Goal: Task Accomplishment & Management: Manage account settings

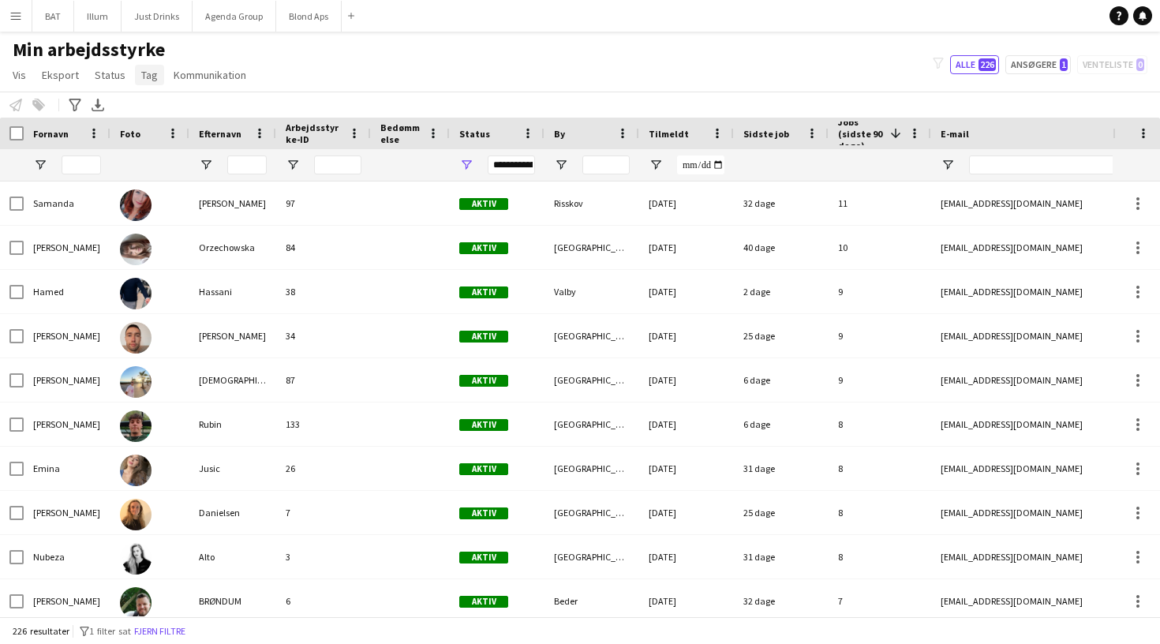
scroll to position [0, 2]
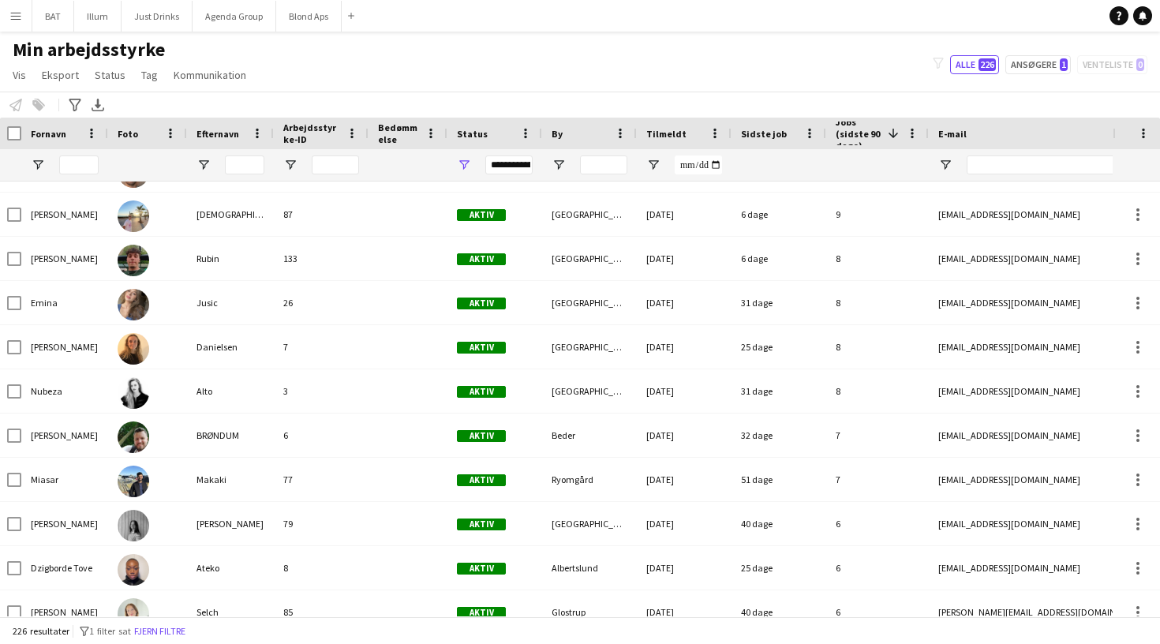
click at [17, 17] on app-icon "Menu" at bounding box center [15, 15] width 13 height 13
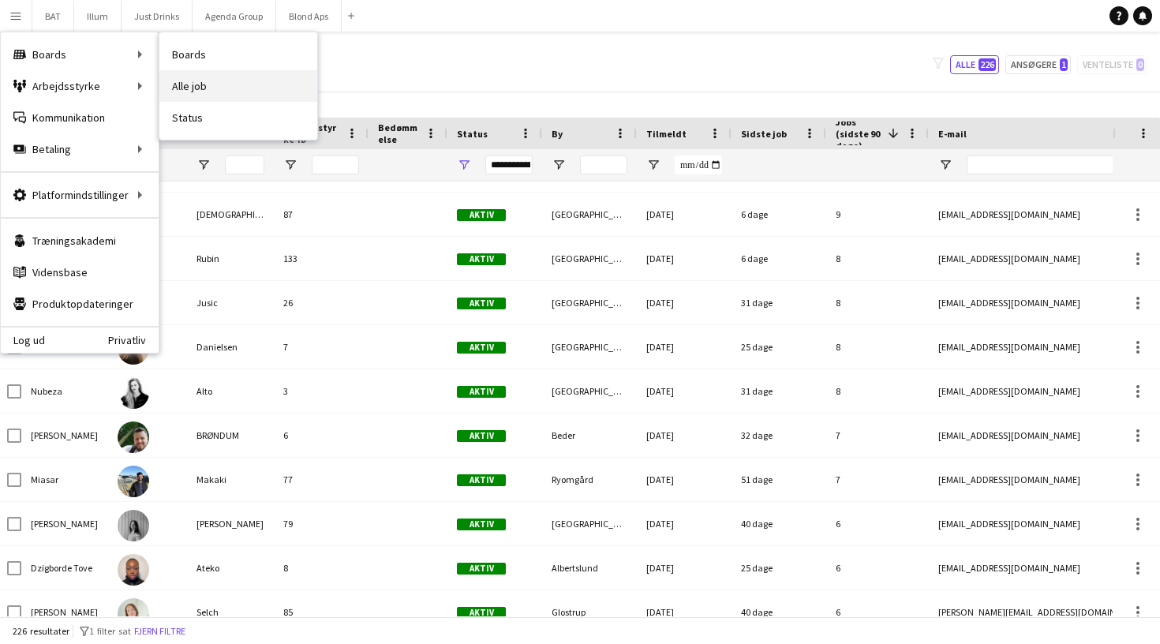
click at [184, 75] on link "Alle job" at bounding box center [238, 86] width 158 height 32
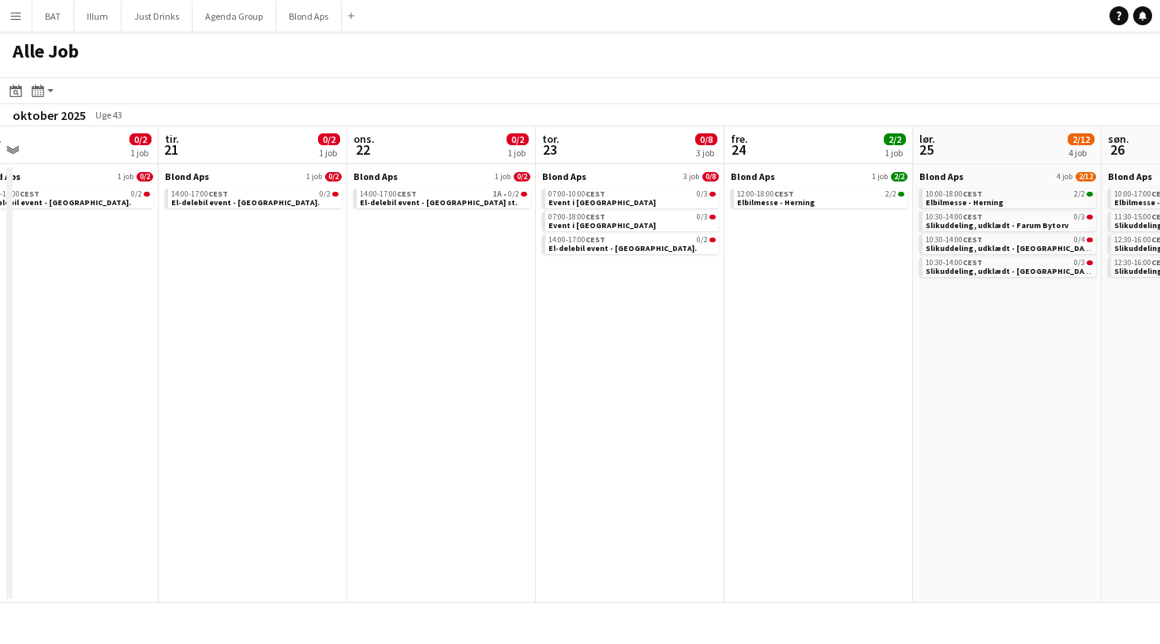
scroll to position [0, 598]
click at [482, 194] on div "14:00-17:00 CEST 1A • 0/2" at bounding box center [440, 194] width 167 height 8
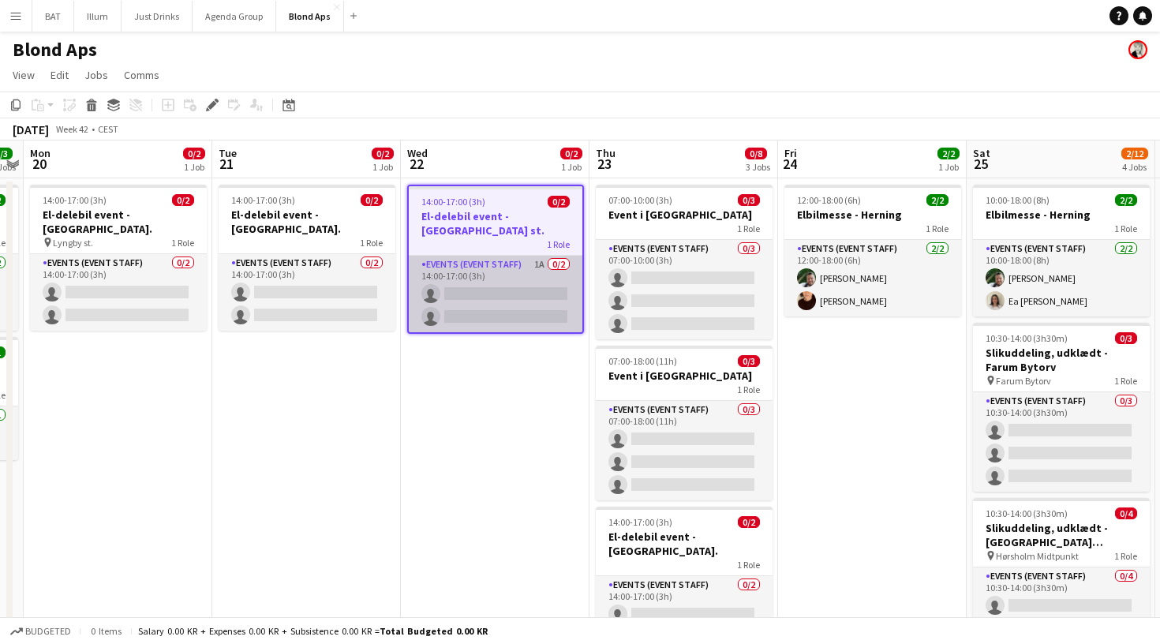
click at [508, 278] on app-card-role "Events (Event Staff) 1A 0/2 14:00-17:00 (3h) single-neutral-actions single-neut…" at bounding box center [496, 294] width 174 height 77
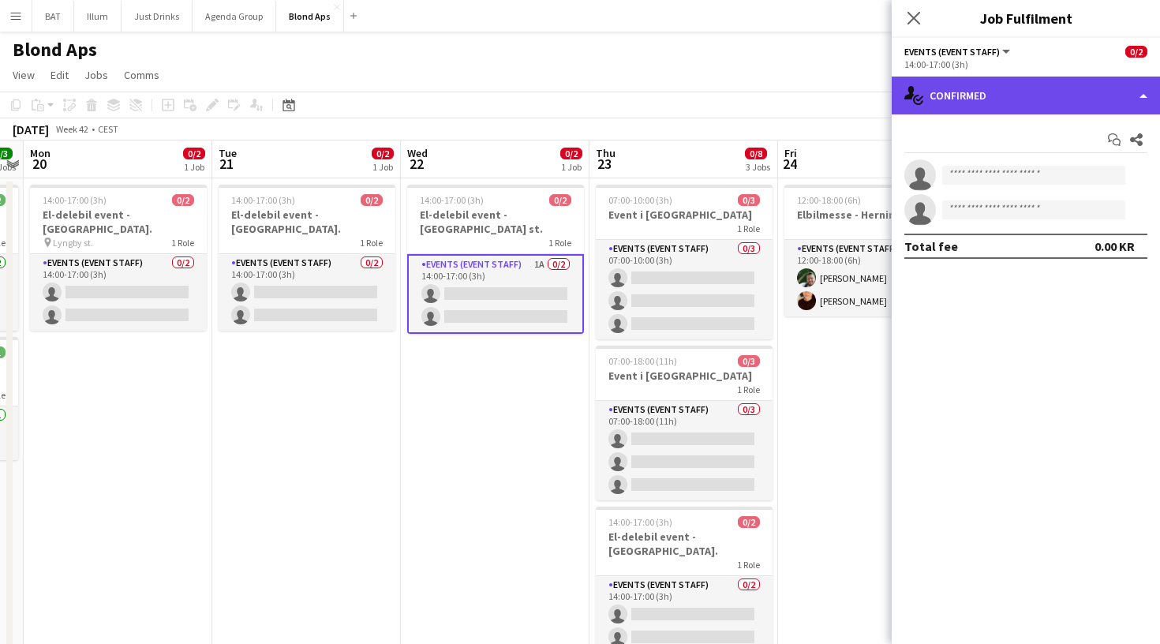
click at [1020, 96] on div "single-neutral-actions-check-2 Confirmed" at bounding box center [1025, 96] width 268 height 38
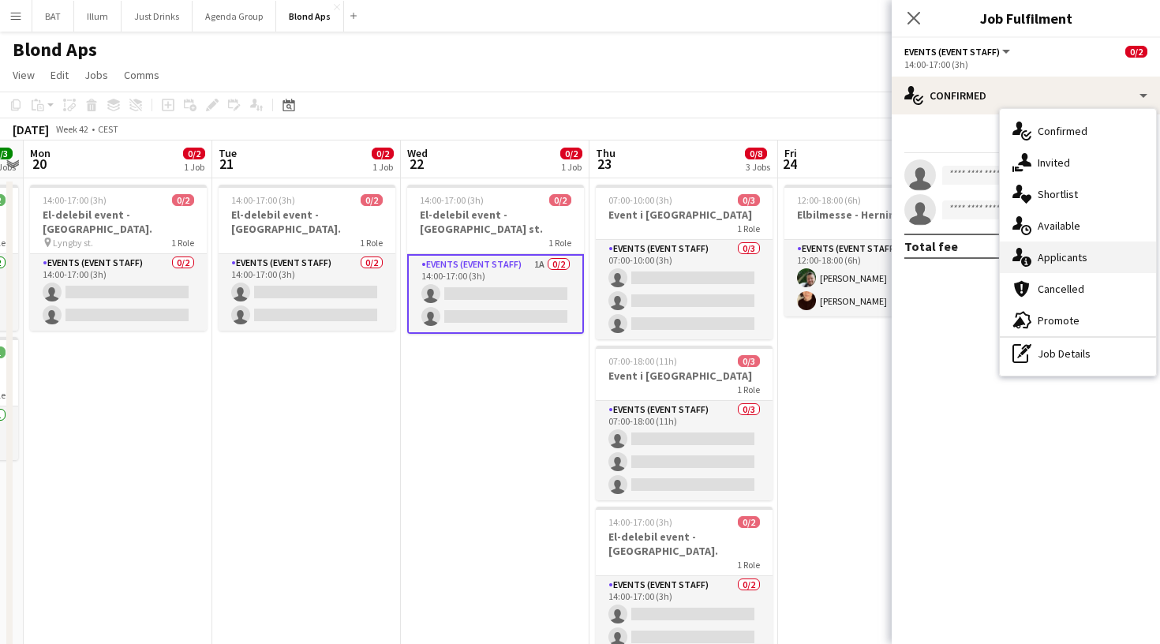
click at [1060, 259] on span "Applicants" at bounding box center [1062, 257] width 50 height 14
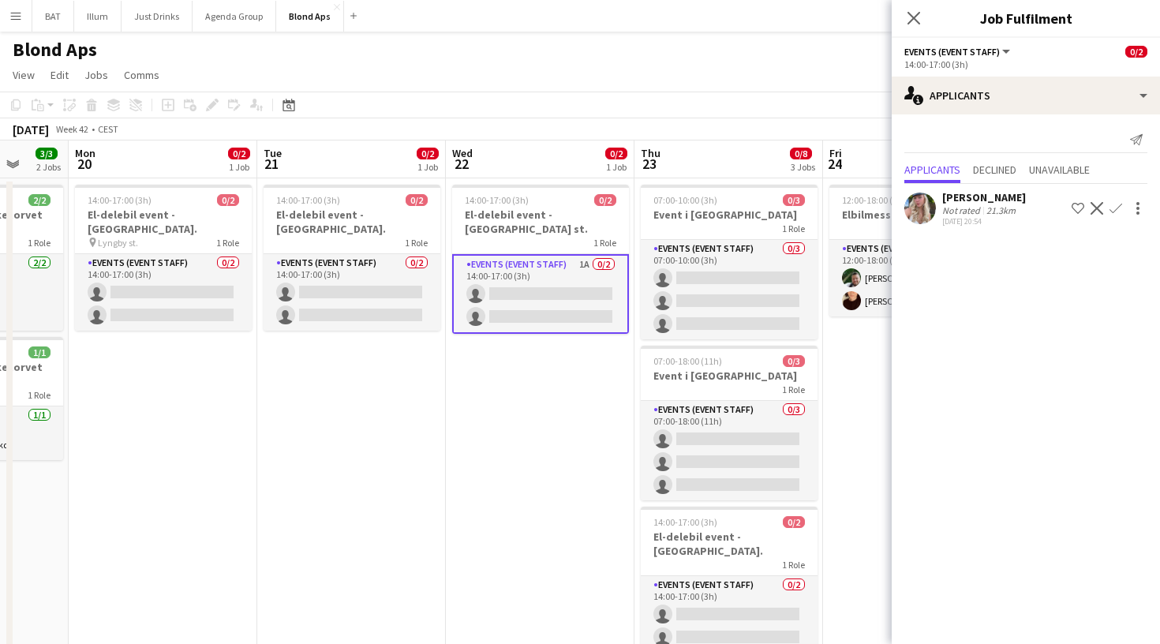
scroll to position [0, 495]
click at [1117, 207] on app-icon "Confirm" at bounding box center [1115, 208] width 13 height 13
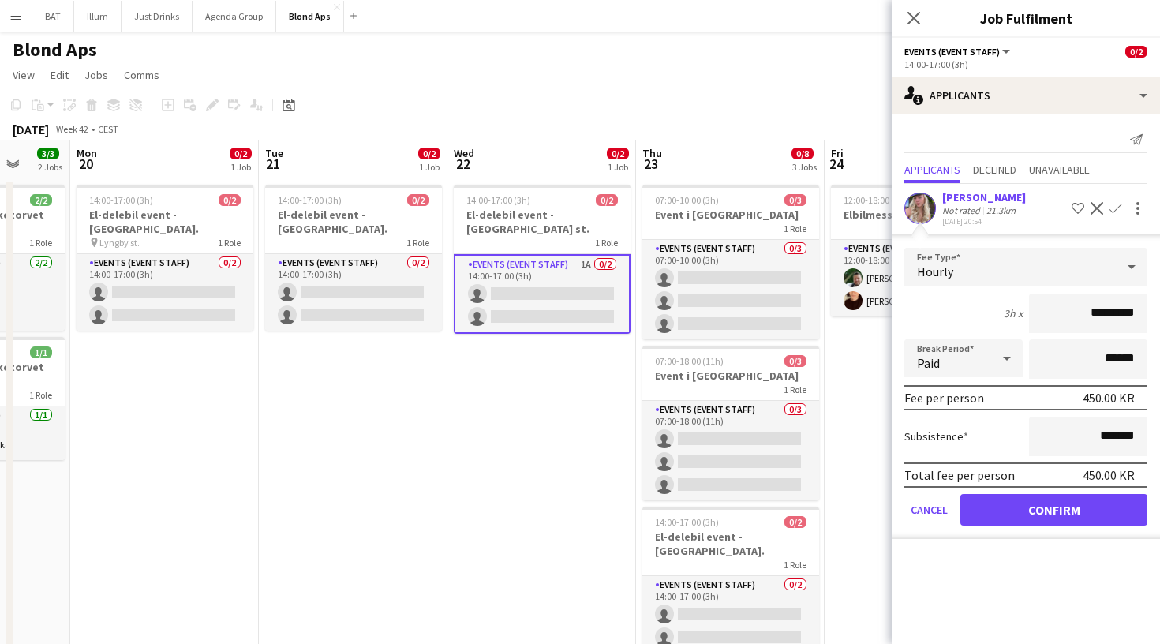
click at [1053, 518] on button "Confirm" at bounding box center [1053, 510] width 187 height 32
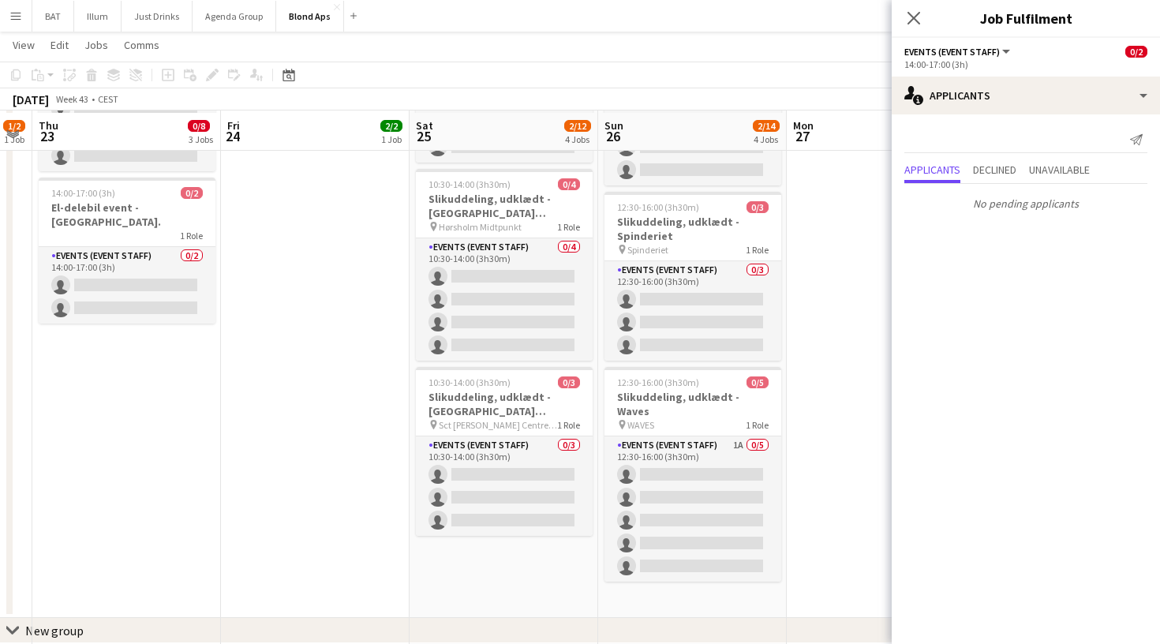
scroll to position [326, 0]
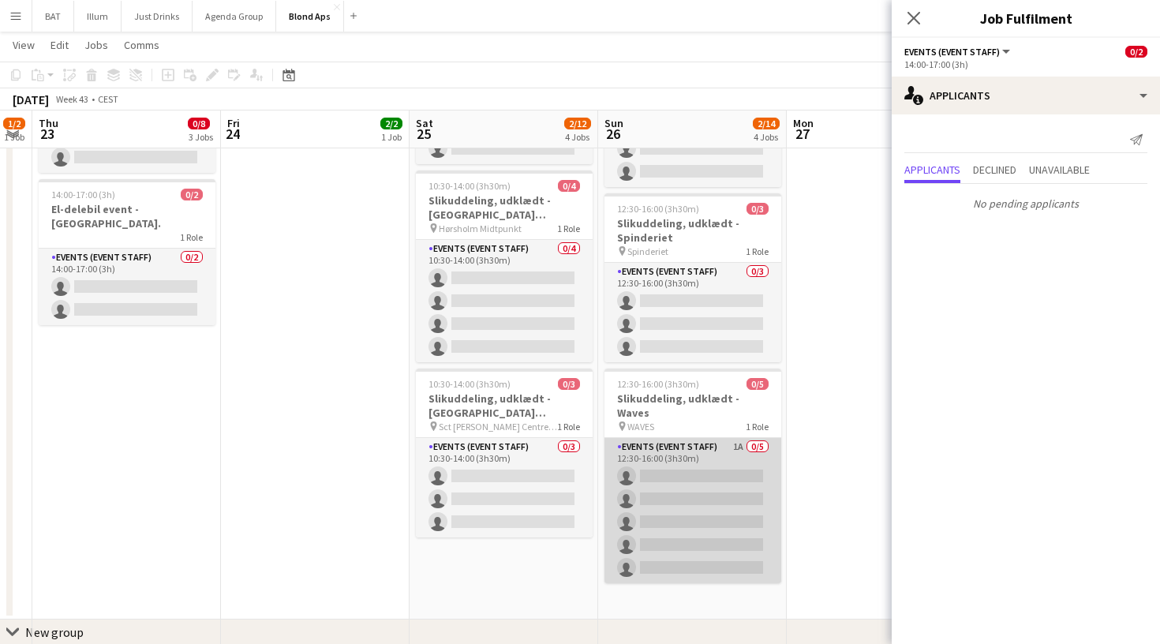
click at [696, 443] on app-card-role "Events (Event Staff) 1A 0/5 12:30-16:00 (3h30m) single-neutral-actions single-n…" at bounding box center [692, 510] width 177 height 145
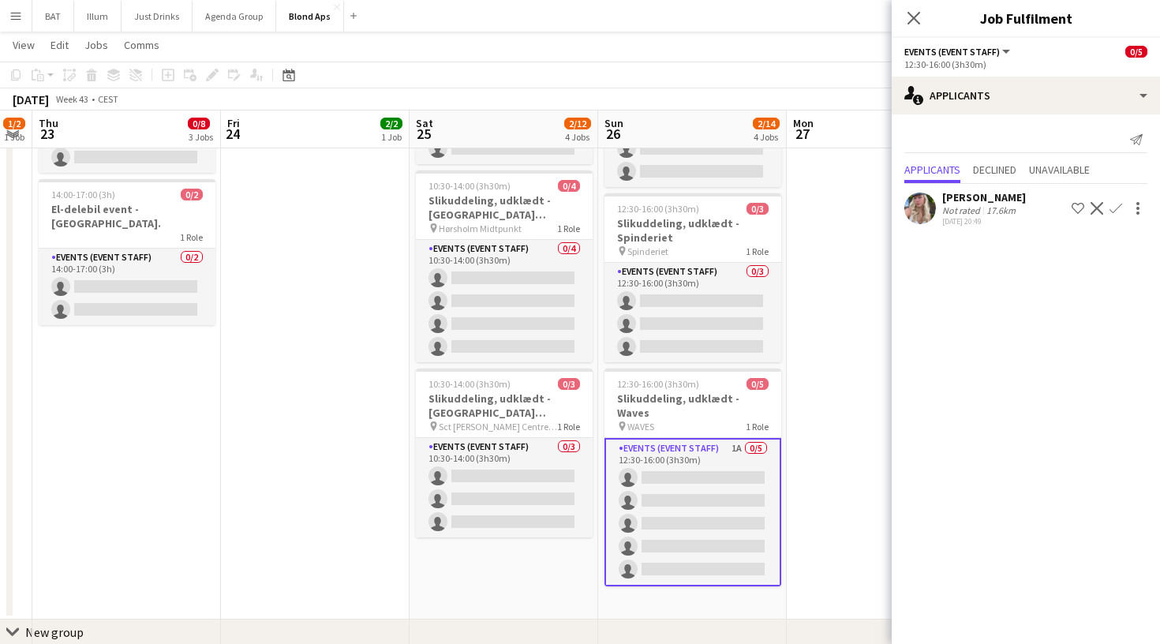
click at [1117, 203] on app-icon "Confirm" at bounding box center [1115, 208] width 13 height 13
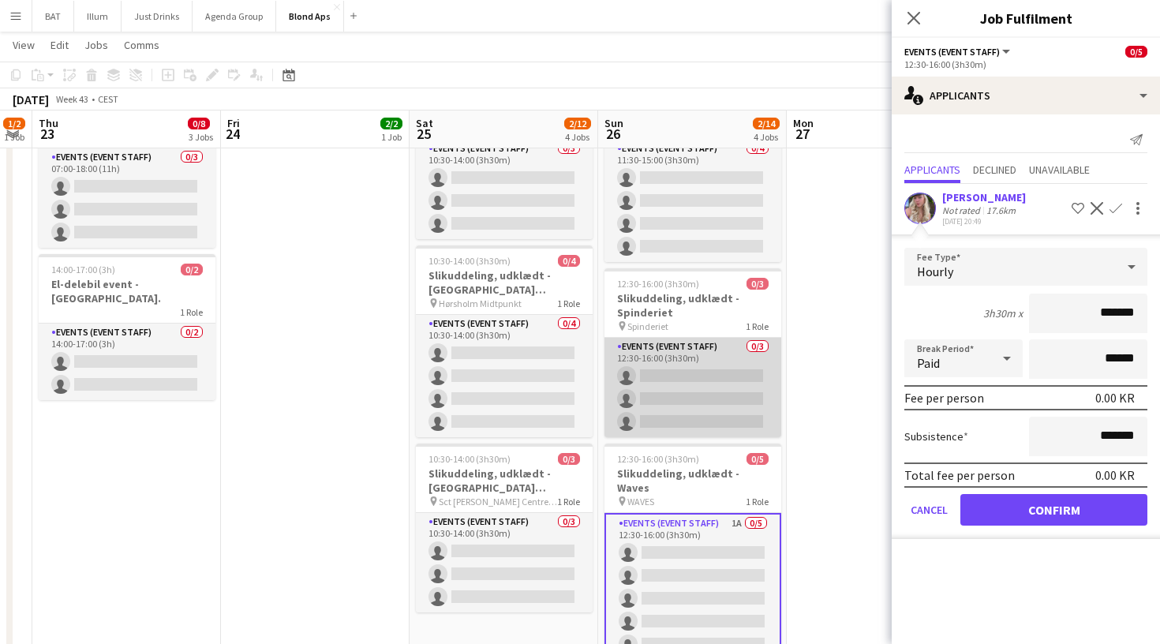
scroll to position [251, 0]
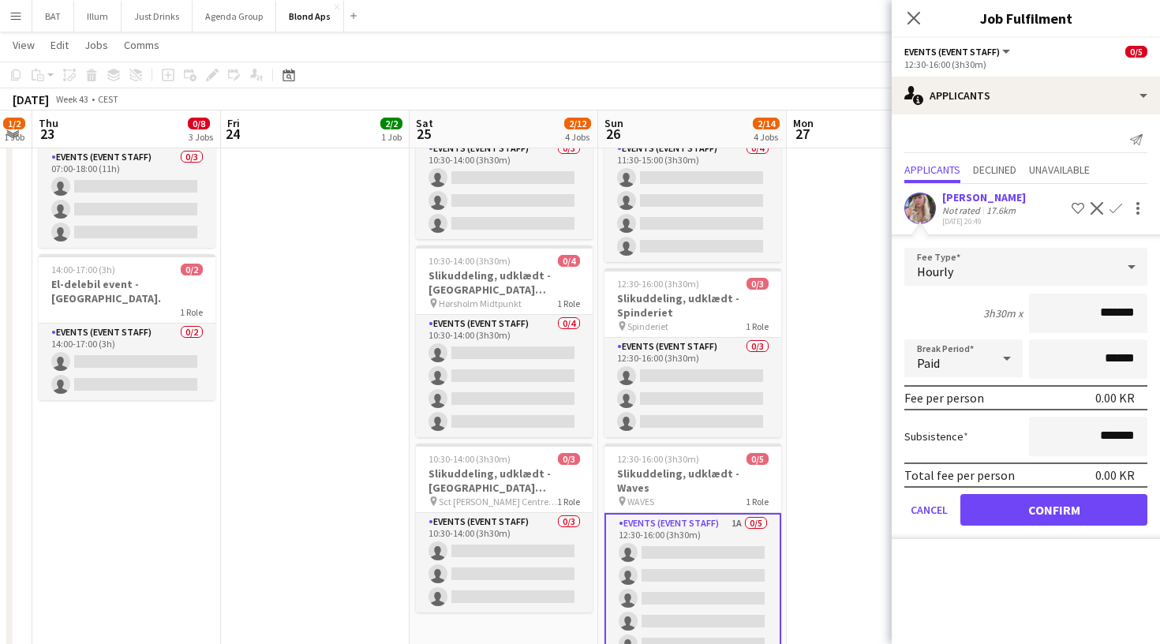
click at [1020, 510] on button "Confirm" at bounding box center [1053, 510] width 187 height 32
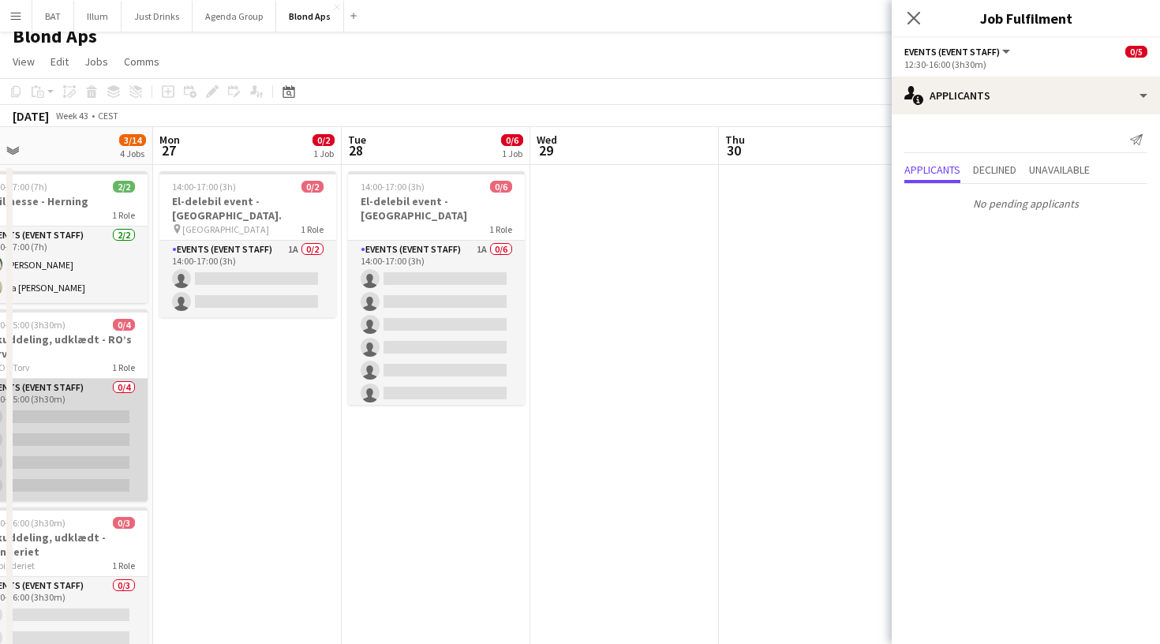
scroll to position [0, 591]
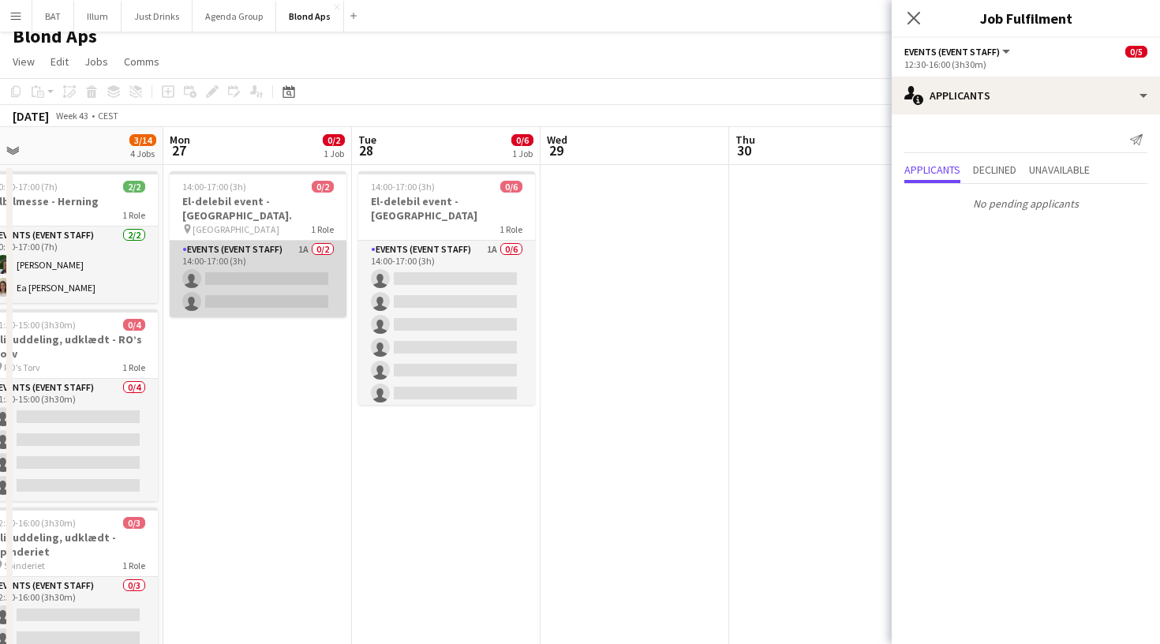
click at [286, 249] on app-card-role "Events (Event Staff) 1A 0/2 14:00-17:00 (3h) single-neutral-actions single-neut…" at bounding box center [258, 279] width 177 height 77
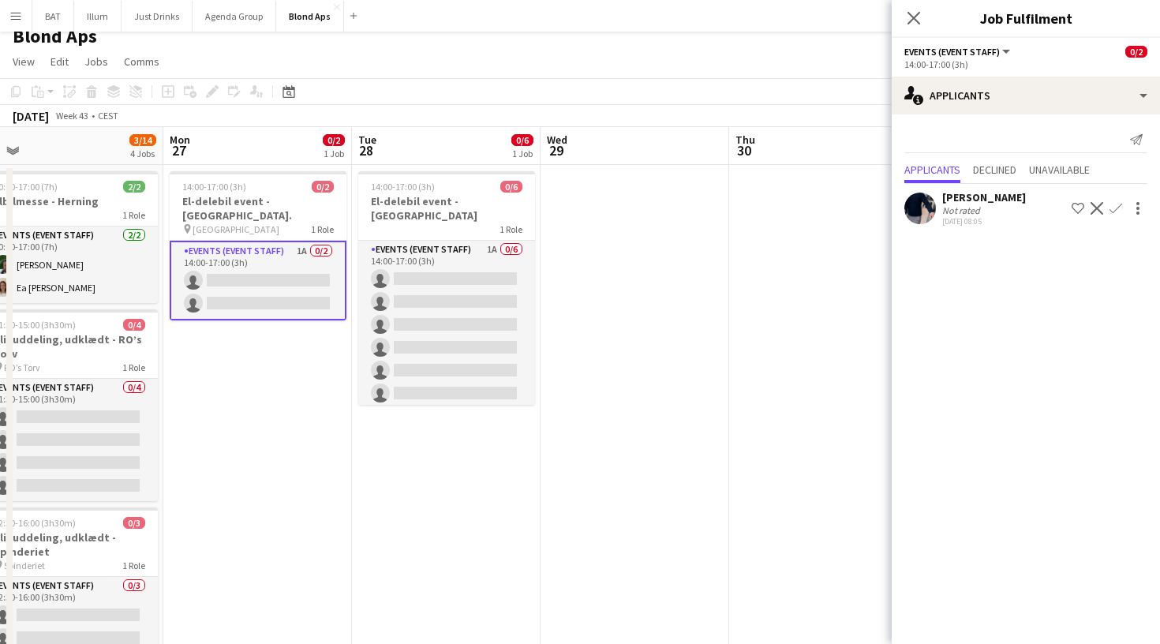
click at [1116, 211] on app-icon "Confirm" at bounding box center [1115, 208] width 13 height 13
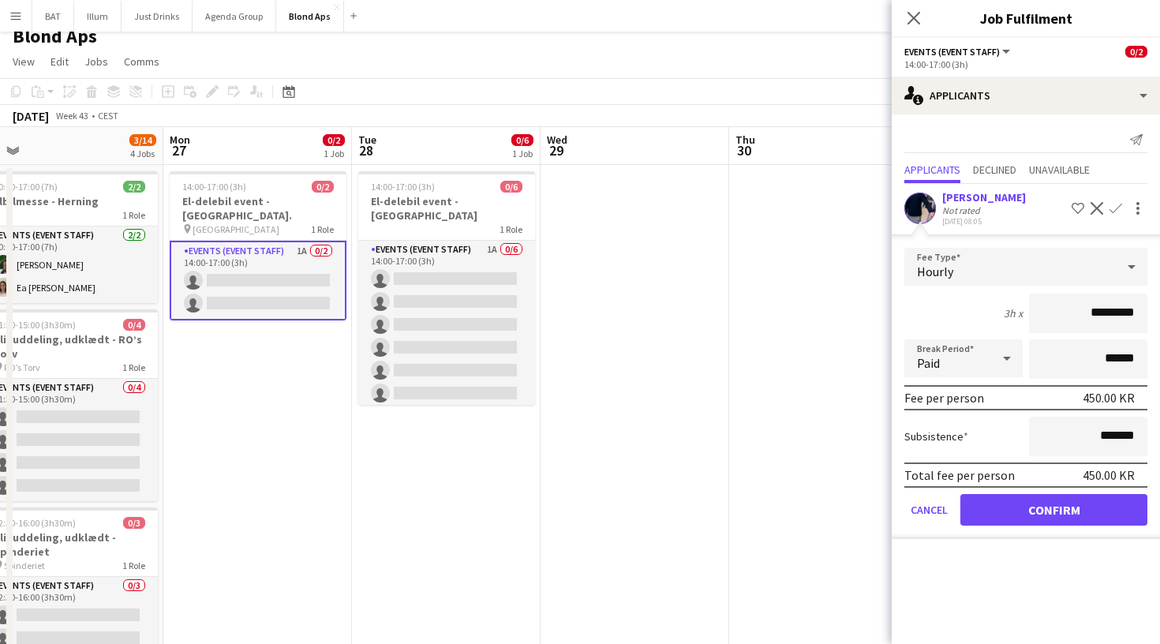
click at [1065, 504] on button "Confirm" at bounding box center [1053, 510] width 187 height 32
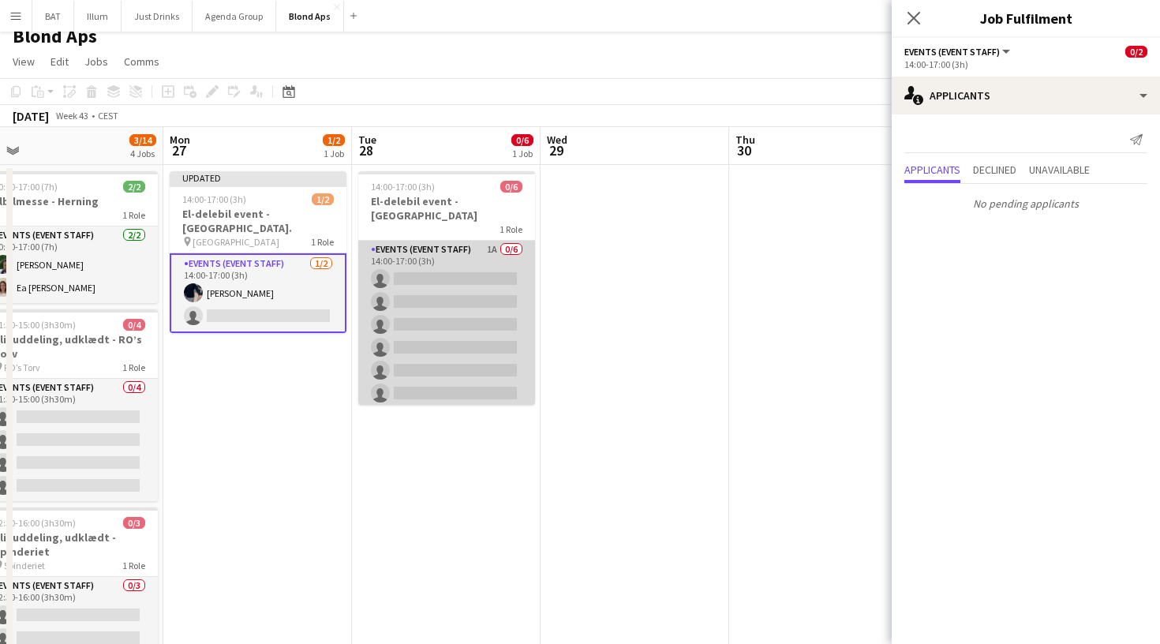
click at [525, 282] on app-card-role "Events (Event Staff) 1A 0/6 14:00-17:00 (3h) single-neutral-actions single-neut…" at bounding box center [446, 325] width 177 height 168
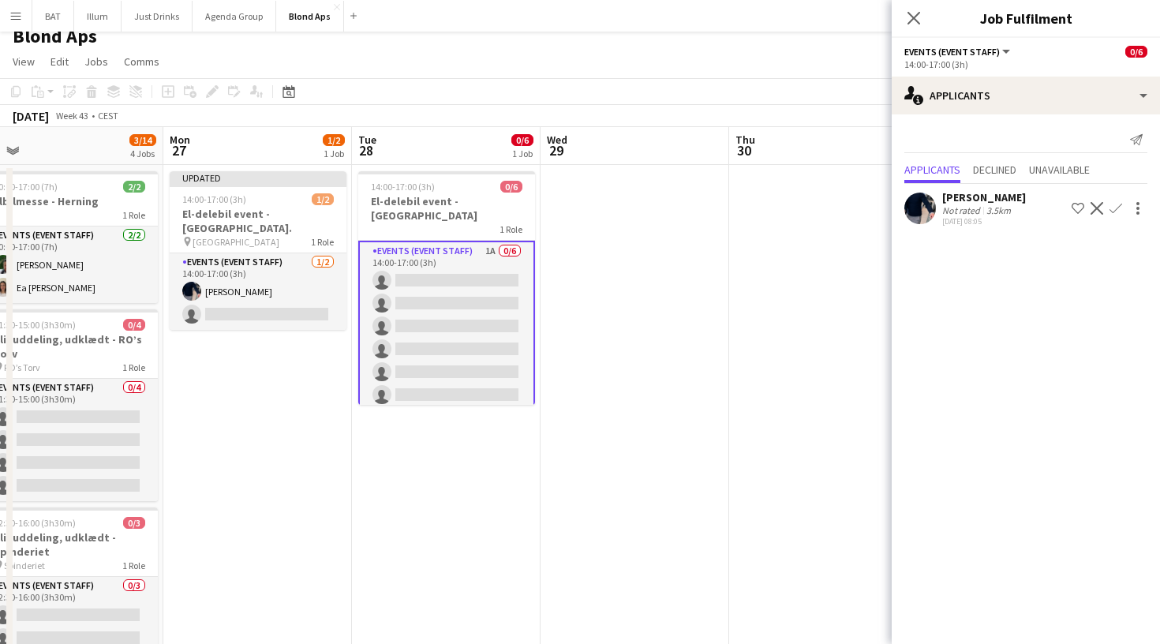
click at [1116, 211] on app-icon "Confirm" at bounding box center [1115, 208] width 13 height 13
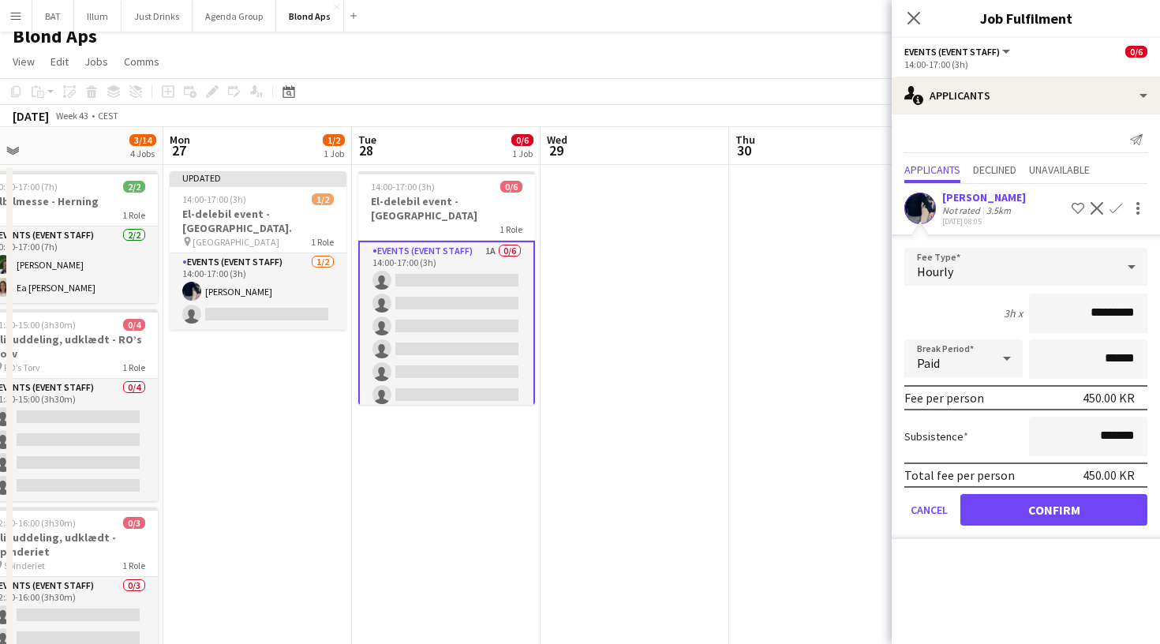
click at [1063, 502] on button "Confirm" at bounding box center [1053, 510] width 187 height 32
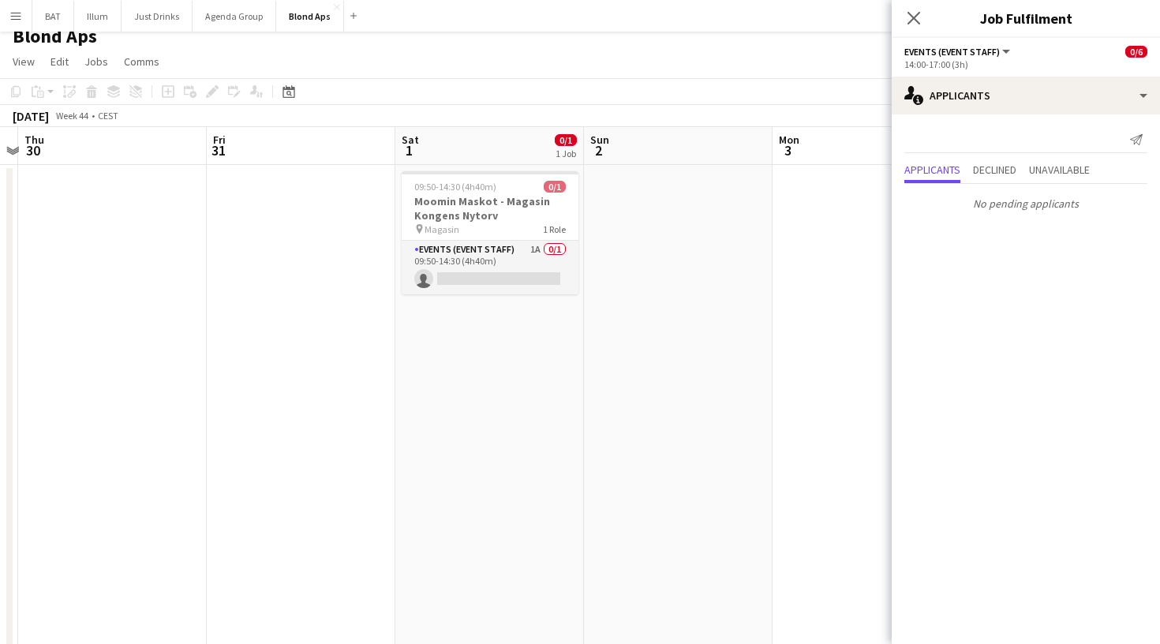
scroll to position [0, 461]
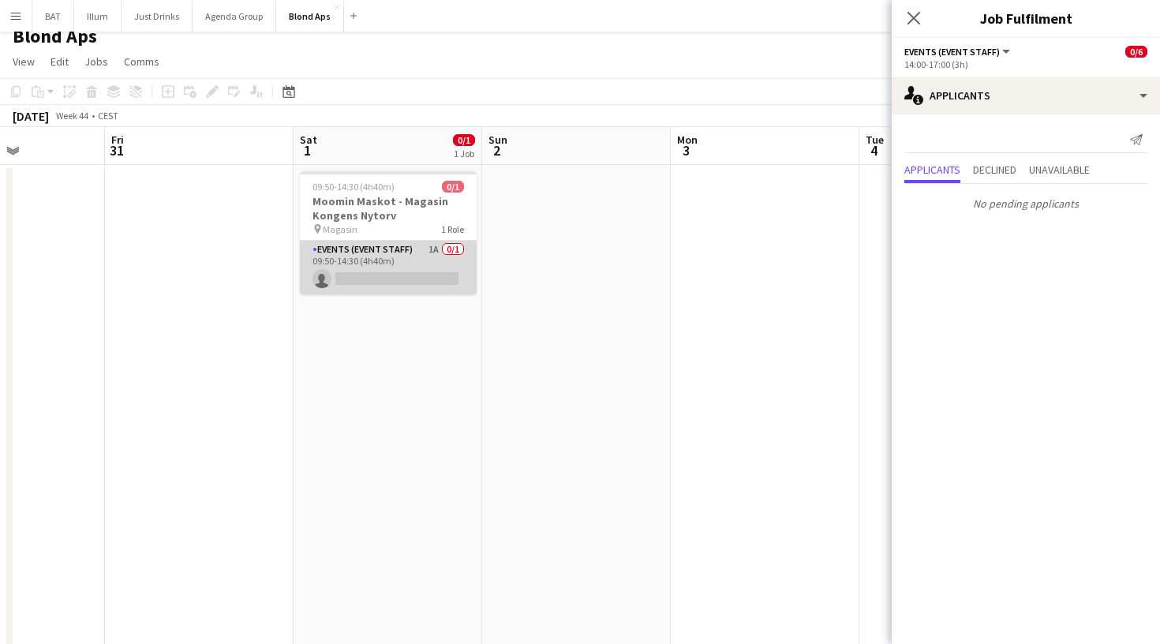
click at [418, 278] on app-card-role "Events (Event Staff) 1A 0/1 09:50-14:30 (4h40m) single-neutral-actions" at bounding box center [388, 268] width 177 height 54
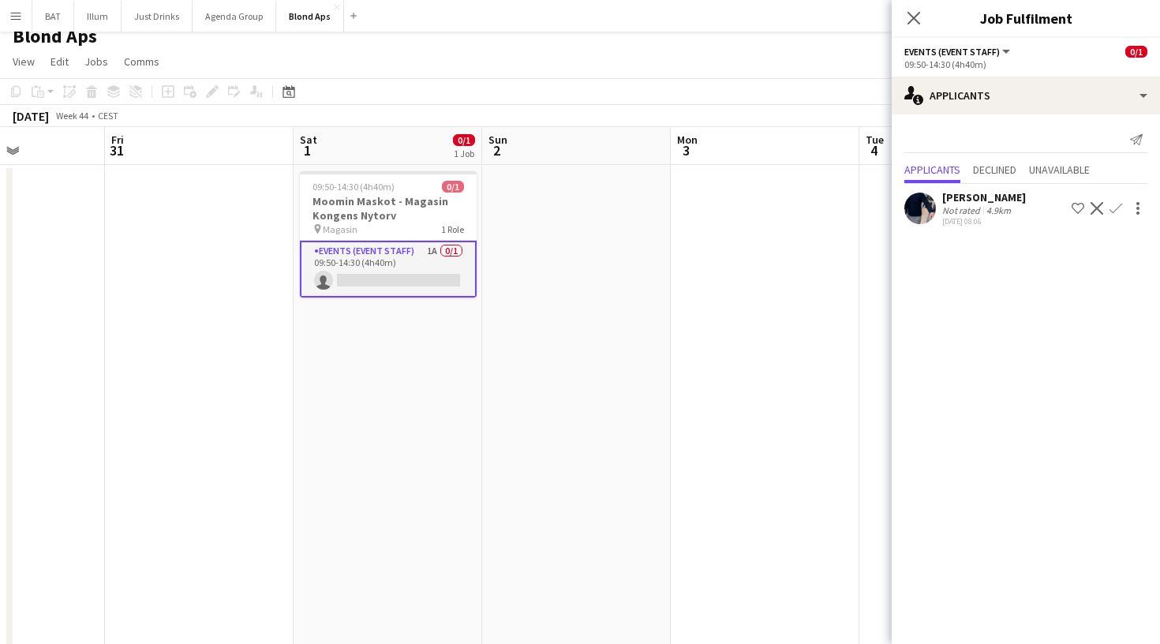
click at [1115, 212] on app-icon "Confirm" at bounding box center [1115, 208] width 13 height 13
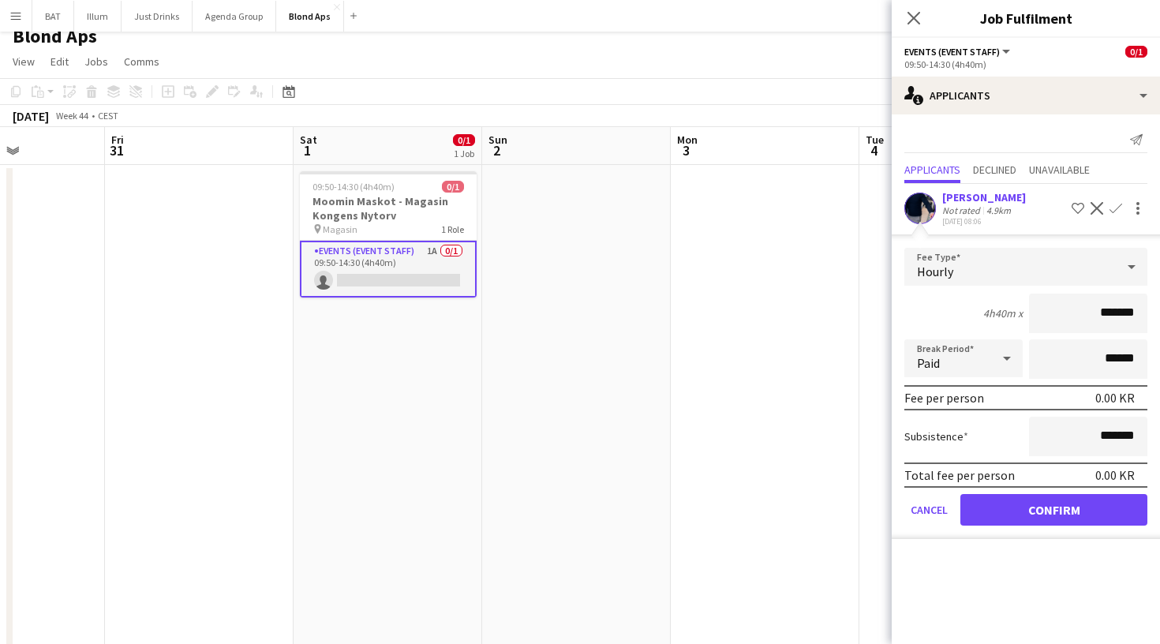
click at [1035, 503] on button "Confirm" at bounding box center [1053, 510] width 187 height 32
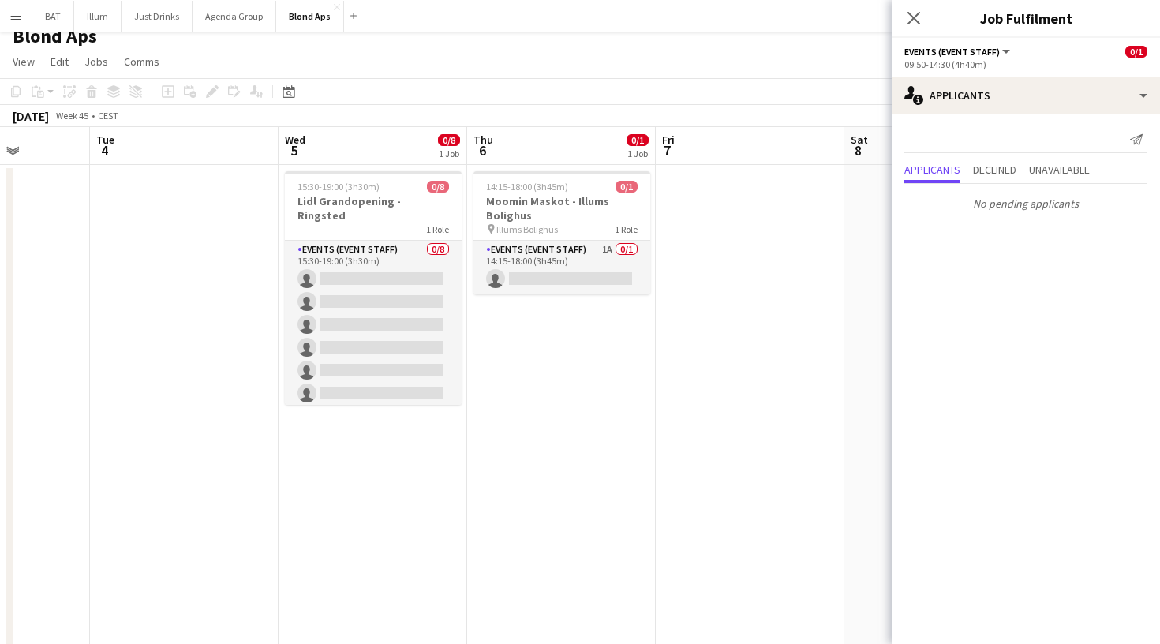
scroll to position [0, 526]
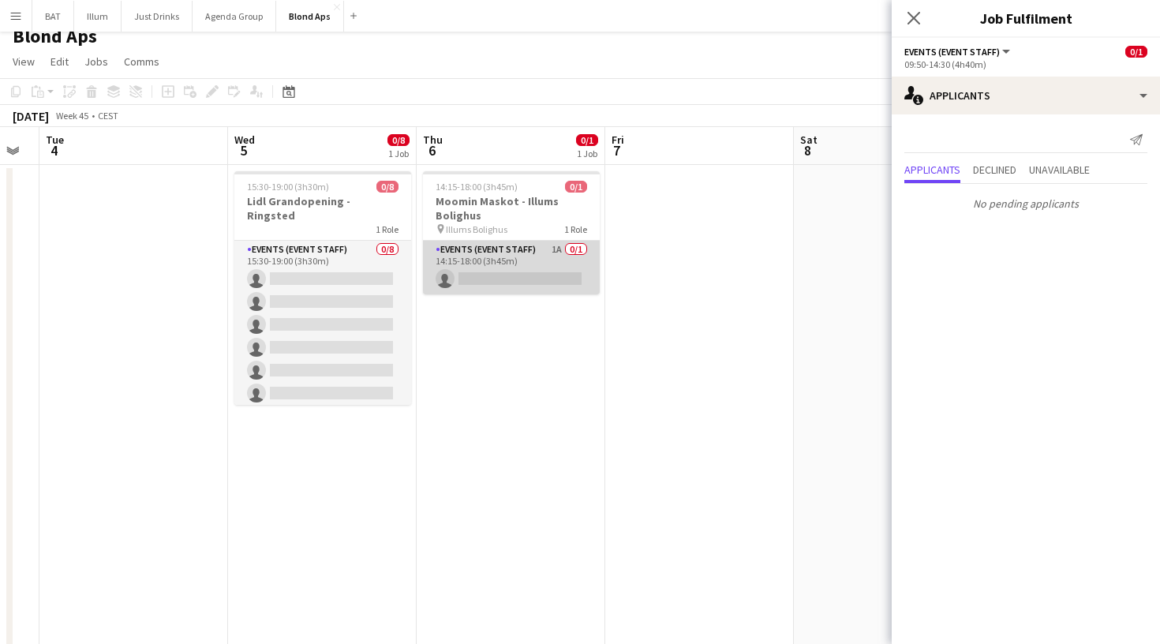
click at [529, 273] on app-card-role "Events (Event Staff) 1A 0/1 14:15-18:00 (3h45m) single-neutral-actions" at bounding box center [511, 268] width 177 height 54
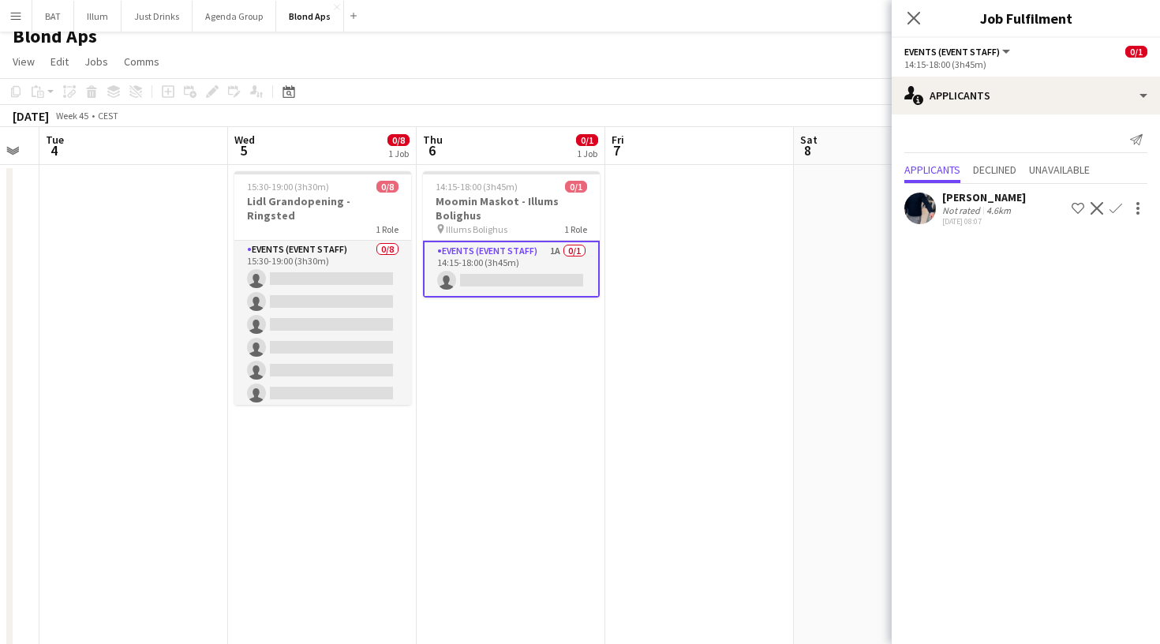
click at [1113, 213] on app-icon "Confirm" at bounding box center [1115, 208] width 13 height 13
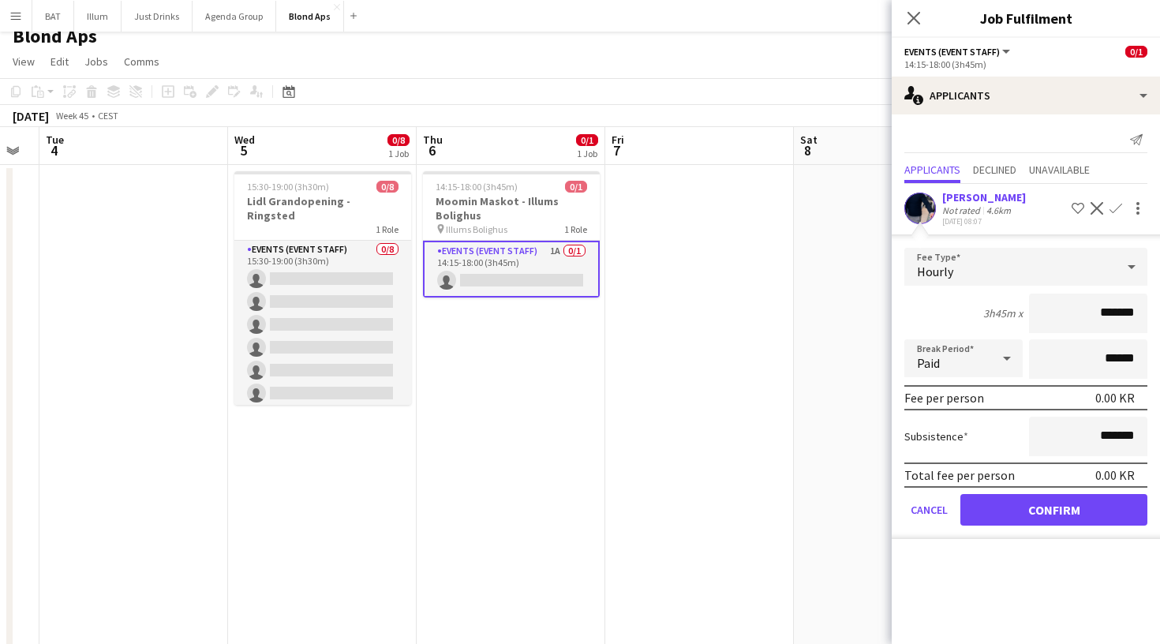
click at [1062, 510] on button "Confirm" at bounding box center [1053, 510] width 187 height 32
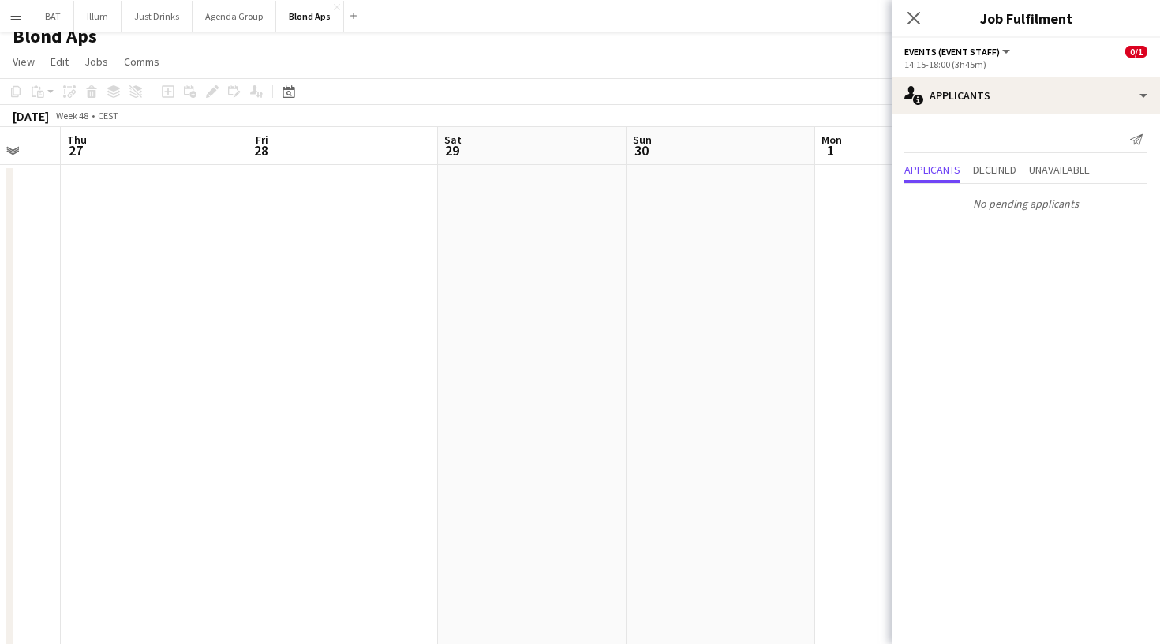
scroll to position [0, 740]
click at [101, 23] on button "Illum Close" at bounding box center [97, 16] width 47 height 31
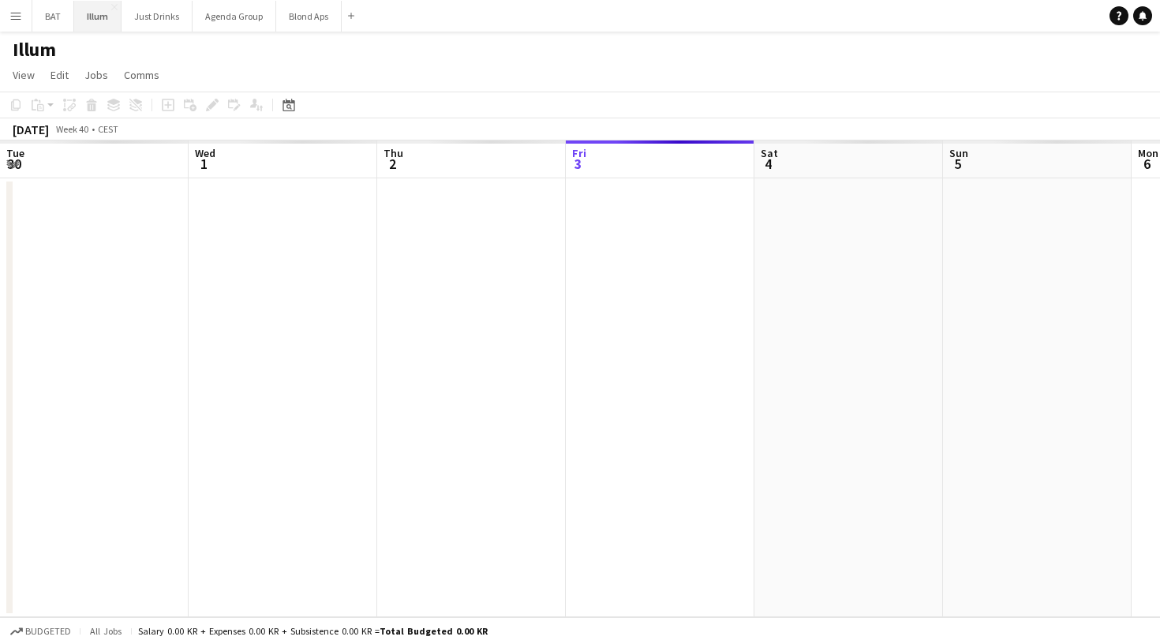
scroll to position [0, 377]
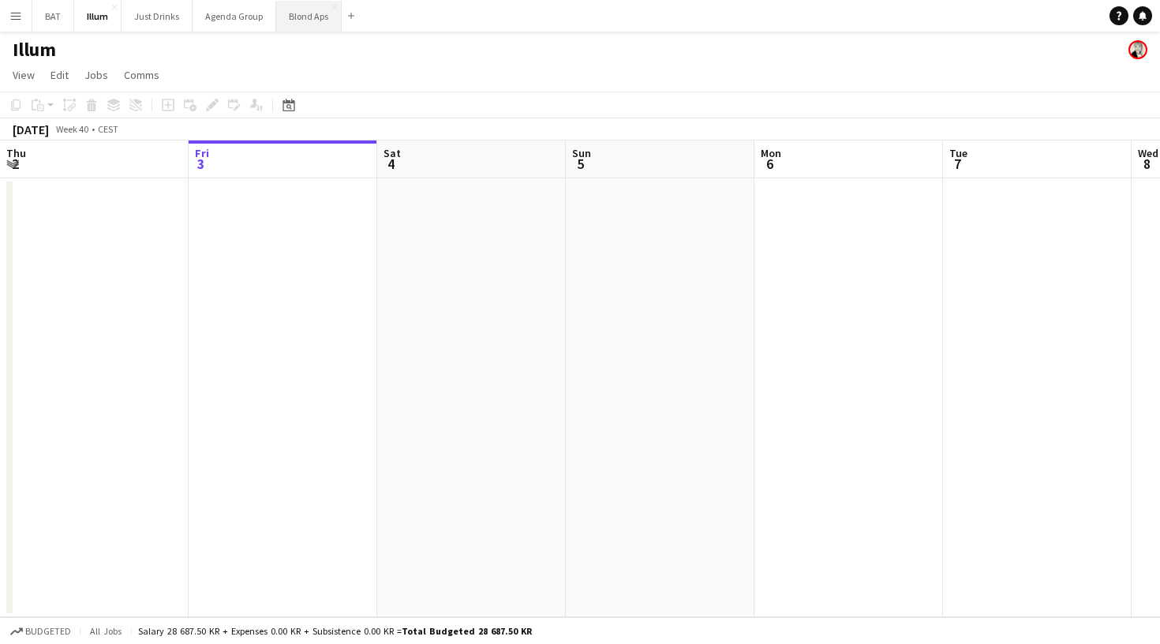
click at [299, 21] on button "Blond Aps Close" at bounding box center [308, 16] width 65 height 31
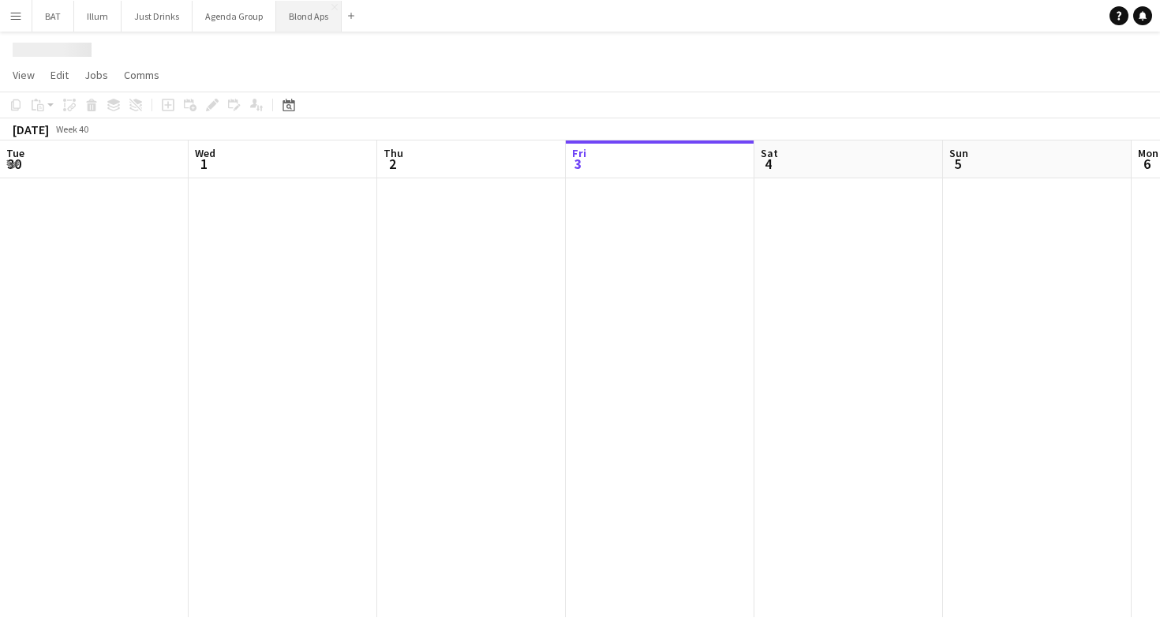
scroll to position [0, 377]
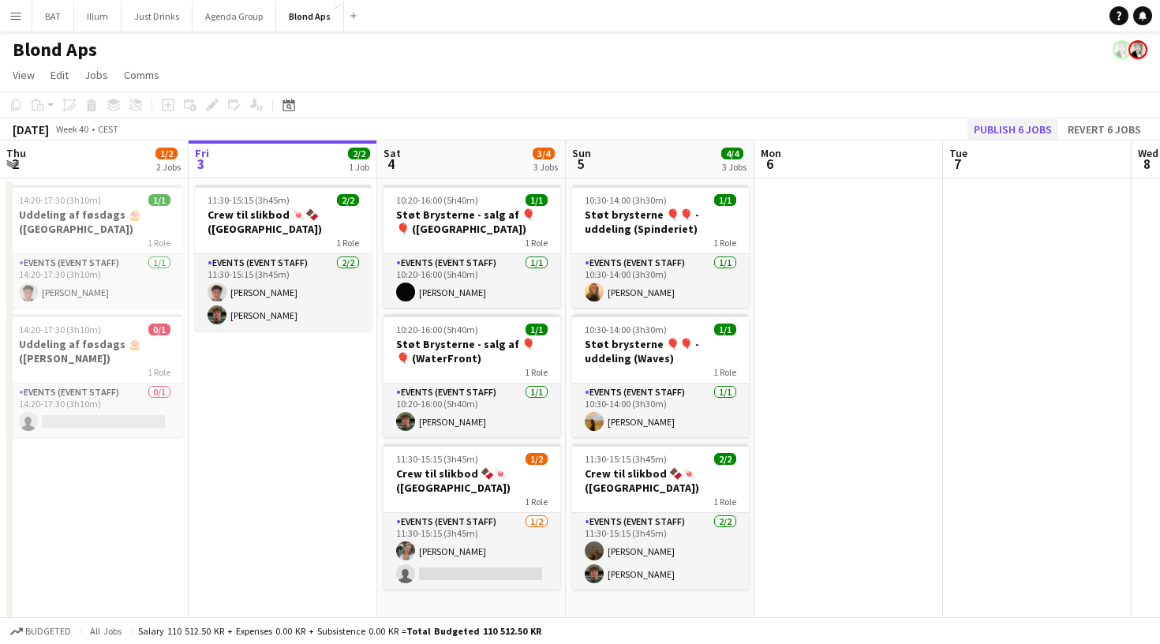
click at [981, 133] on button "Publish 6 jobs" at bounding box center [1012, 129] width 91 height 21
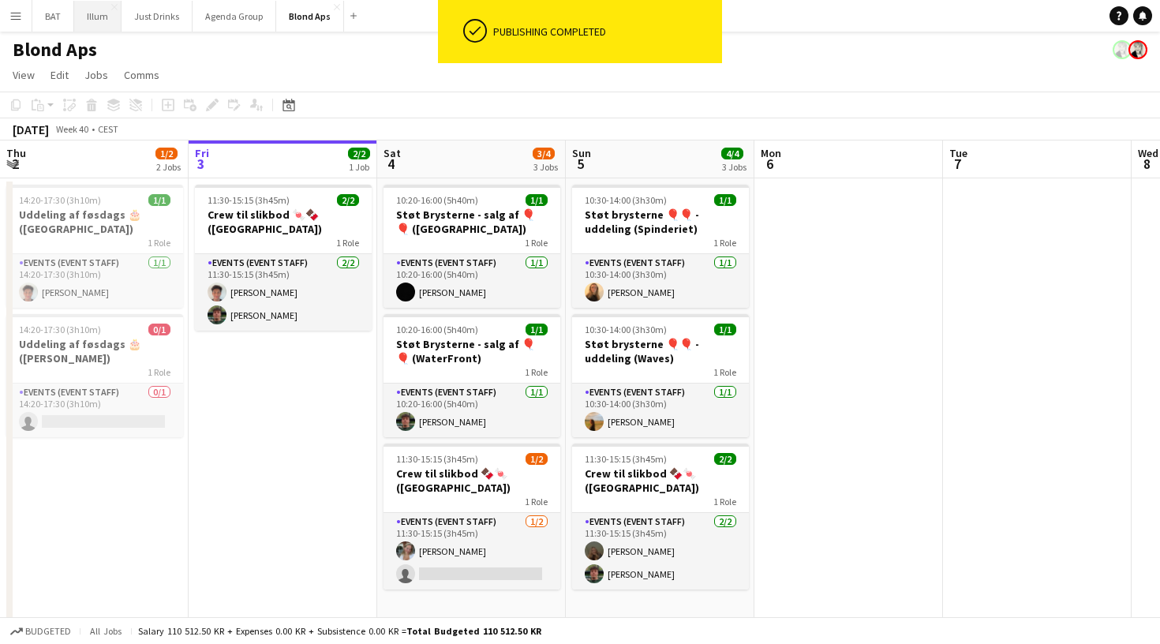
click at [99, 18] on button "Illum Close" at bounding box center [97, 16] width 47 height 31
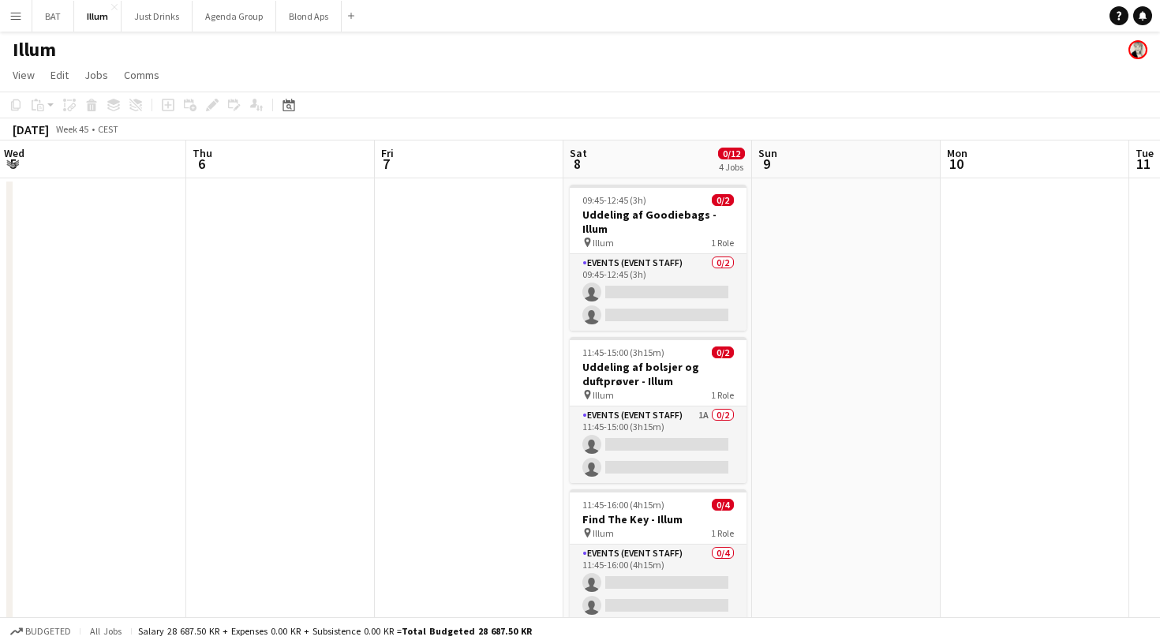
scroll to position [58, 0]
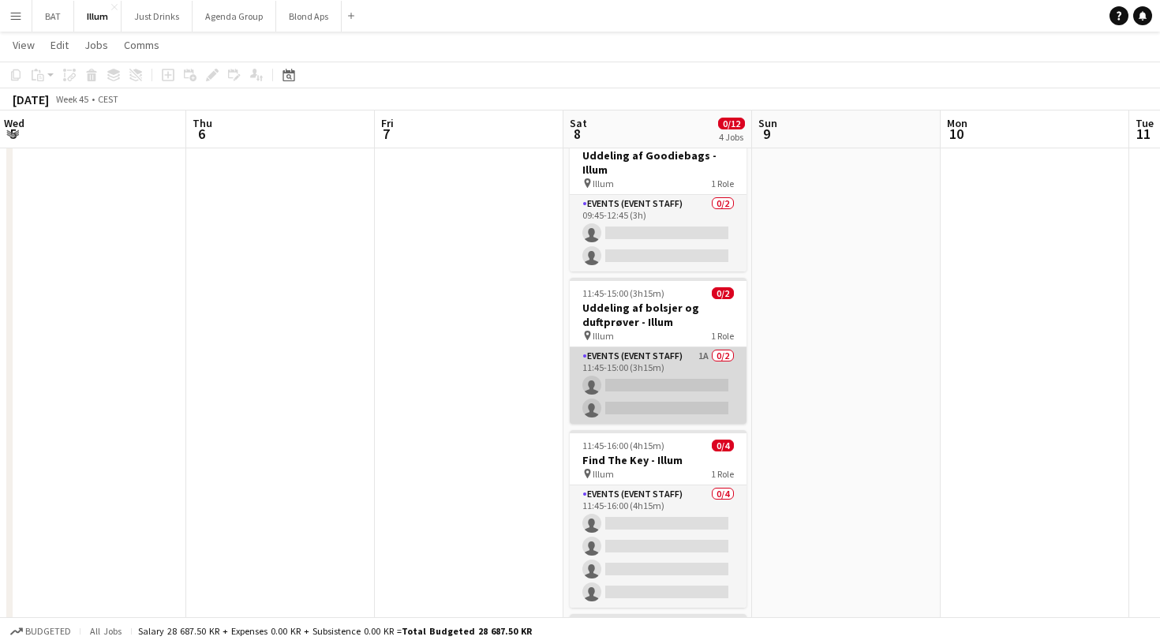
click at [721, 347] on app-card-role "Events (Event Staff) 1A 0/2 11:45-15:00 (3h15m) single-neutral-actions single-n…" at bounding box center [658, 385] width 177 height 77
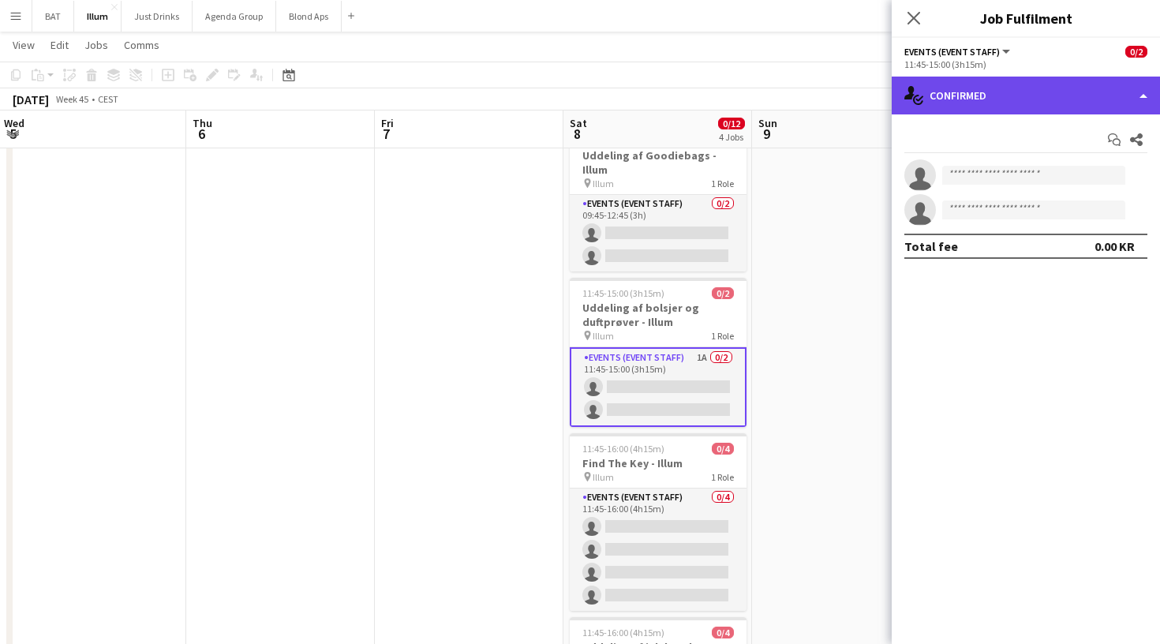
click at [1150, 101] on div "single-neutral-actions-check-2 Confirmed" at bounding box center [1025, 96] width 268 height 38
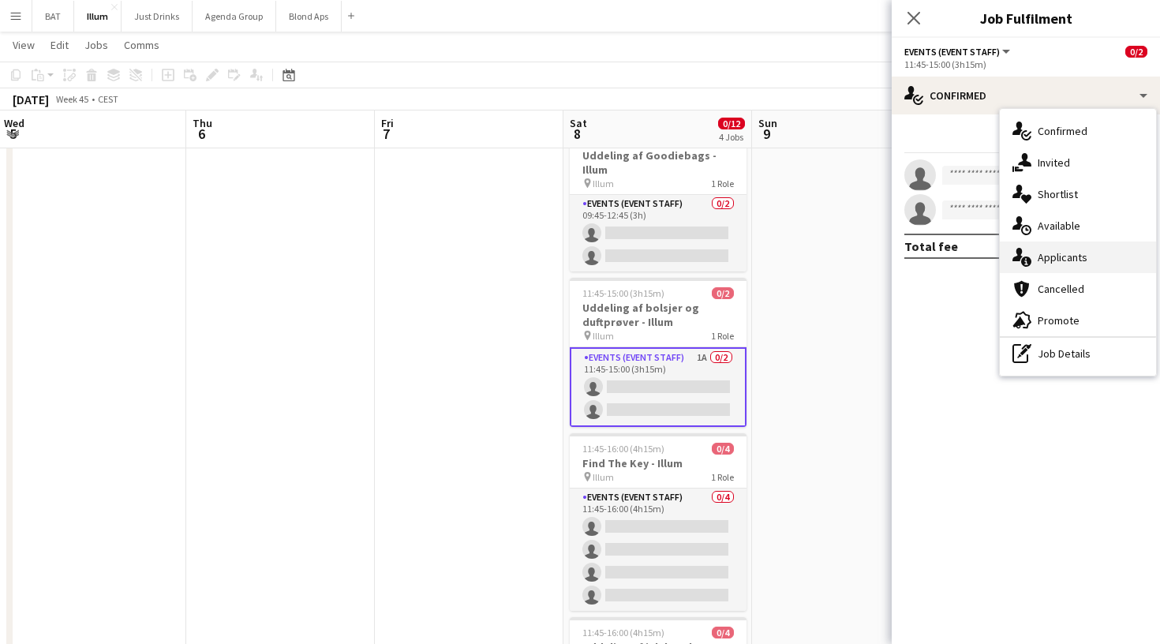
click at [1077, 249] on div "single-neutral-actions-information Applicants" at bounding box center [1078, 257] width 156 height 32
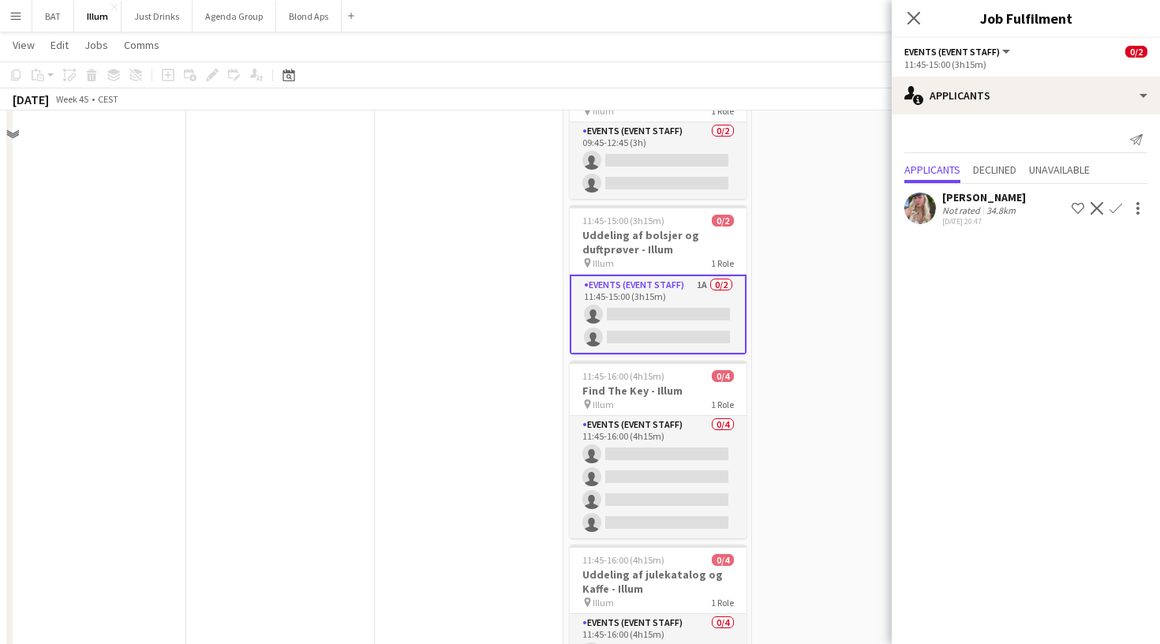
scroll to position [140, 0]
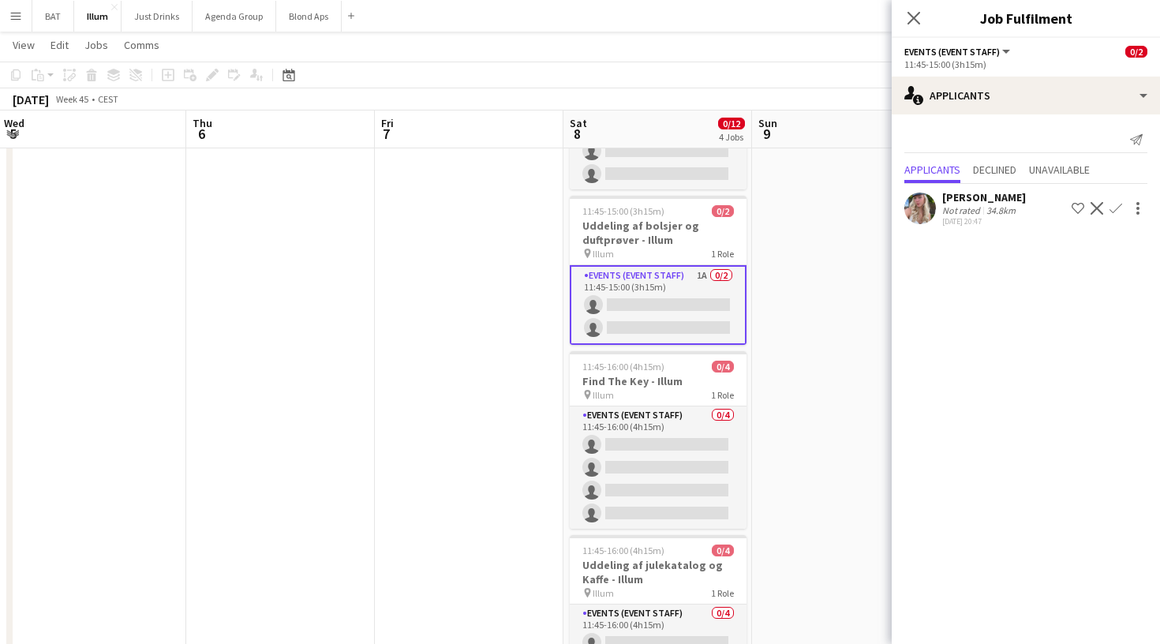
click at [1113, 211] on app-icon "Confirm" at bounding box center [1115, 208] width 13 height 13
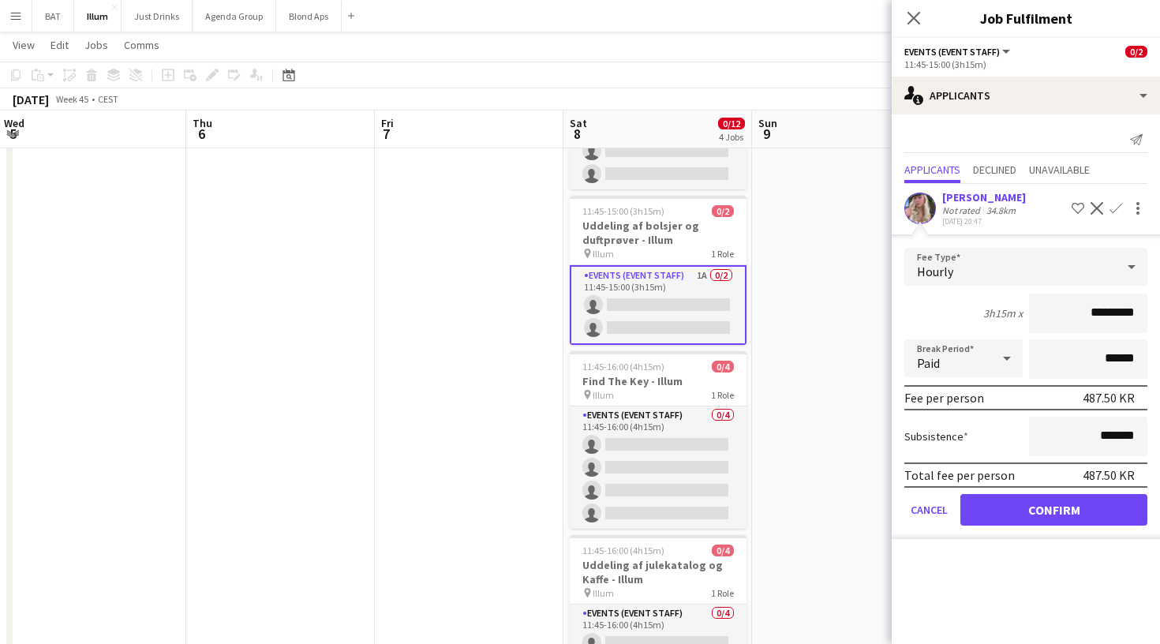
click at [1015, 513] on button "Confirm" at bounding box center [1053, 510] width 187 height 32
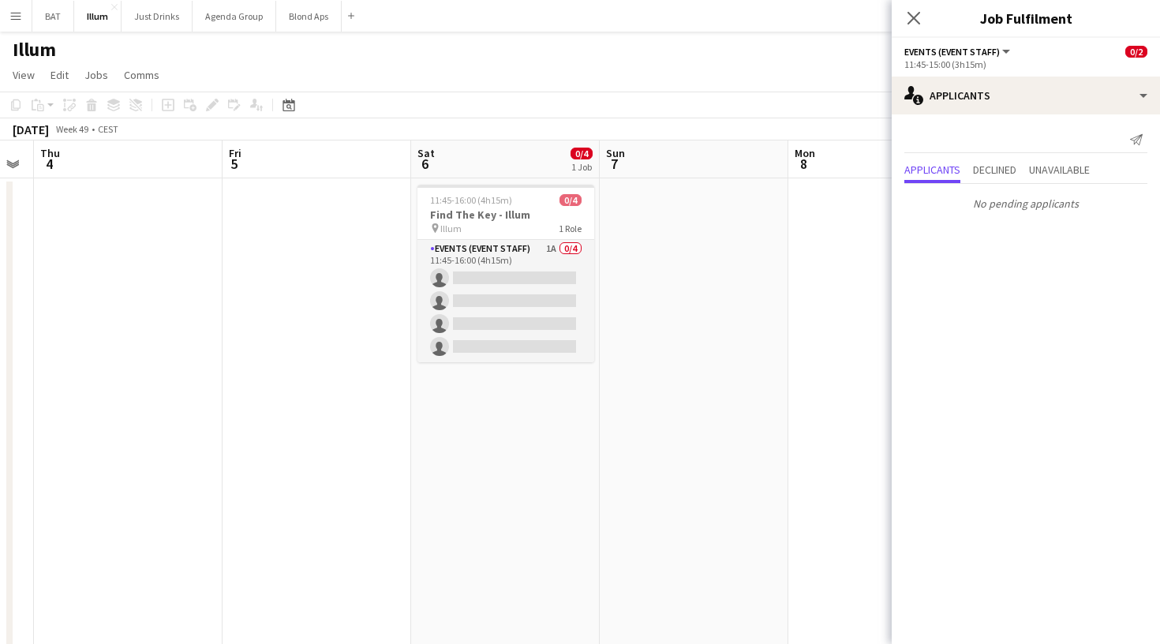
scroll to position [0, 611]
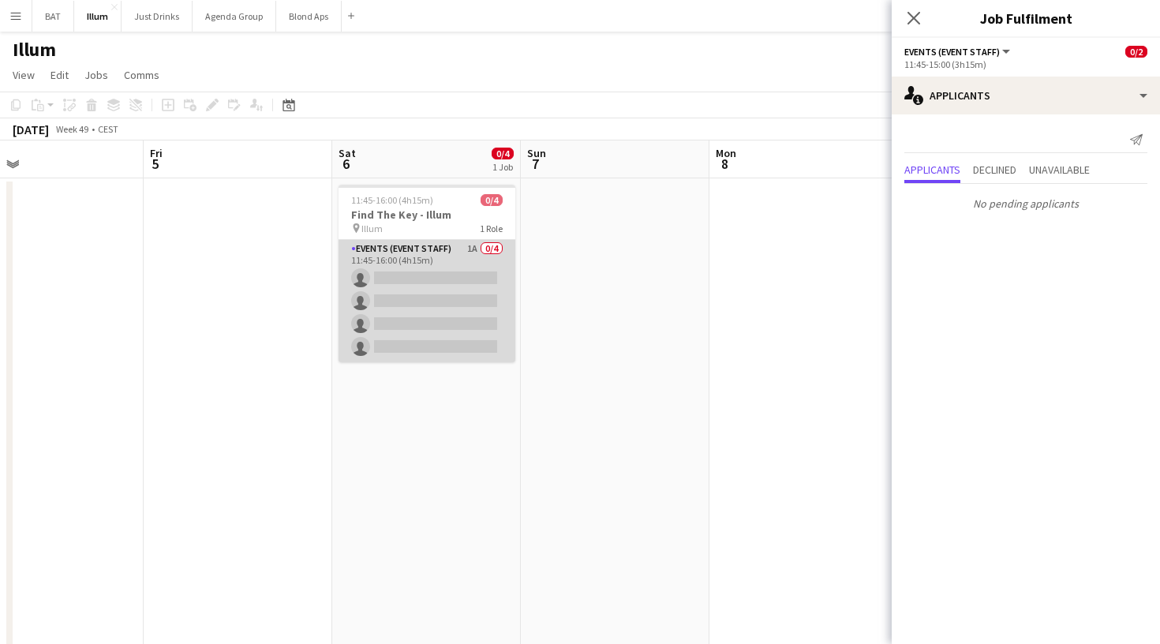
click at [495, 272] on app-card-role "Events (Event Staff) 1A 0/4 11:45-16:00 (4h15m) single-neutral-actions single-n…" at bounding box center [426, 301] width 177 height 122
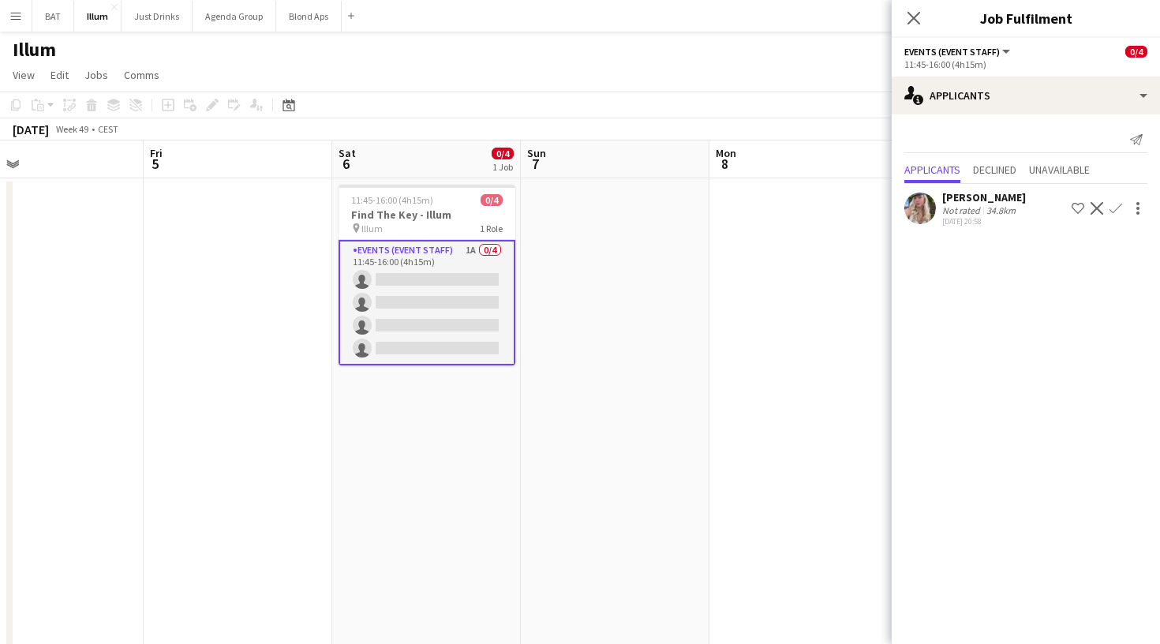
click at [1115, 208] on app-icon "Confirm" at bounding box center [1115, 208] width 13 height 13
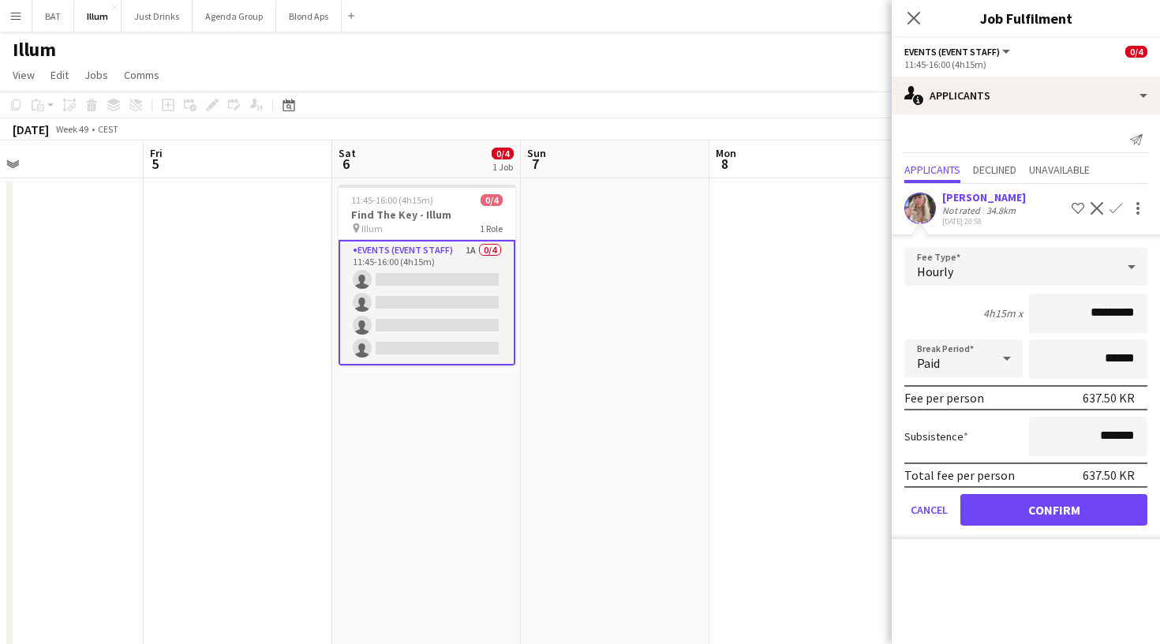
click at [1043, 521] on button "Confirm" at bounding box center [1053, 510] width 187 height 32
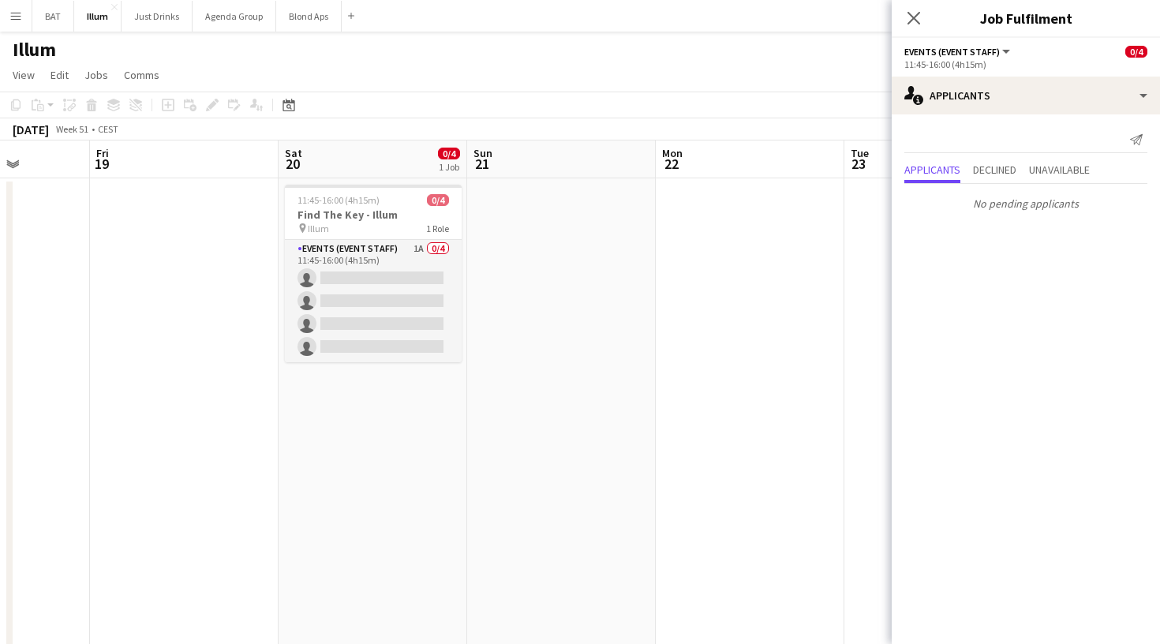
scroll to position [0, 667]
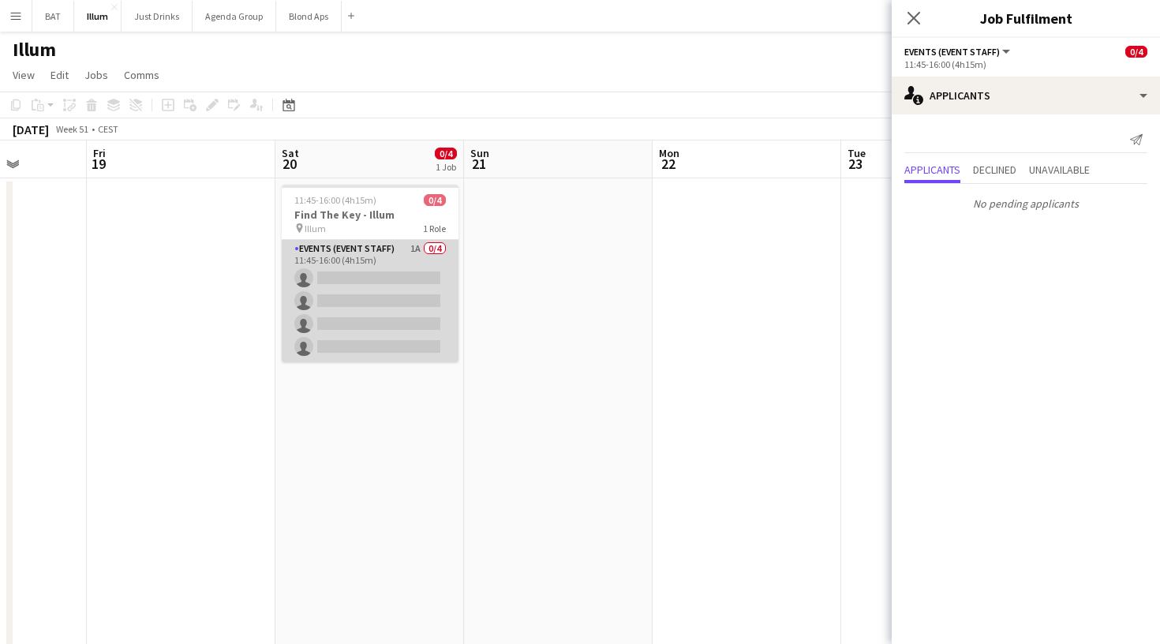
click at [410, 253] on app-card-role "Events (Event Staff) 1A 0/4 11:45-16:00 (4h15m) single-neutral-actions single-n…" at bounding box center [370, 301] width 177 height 122
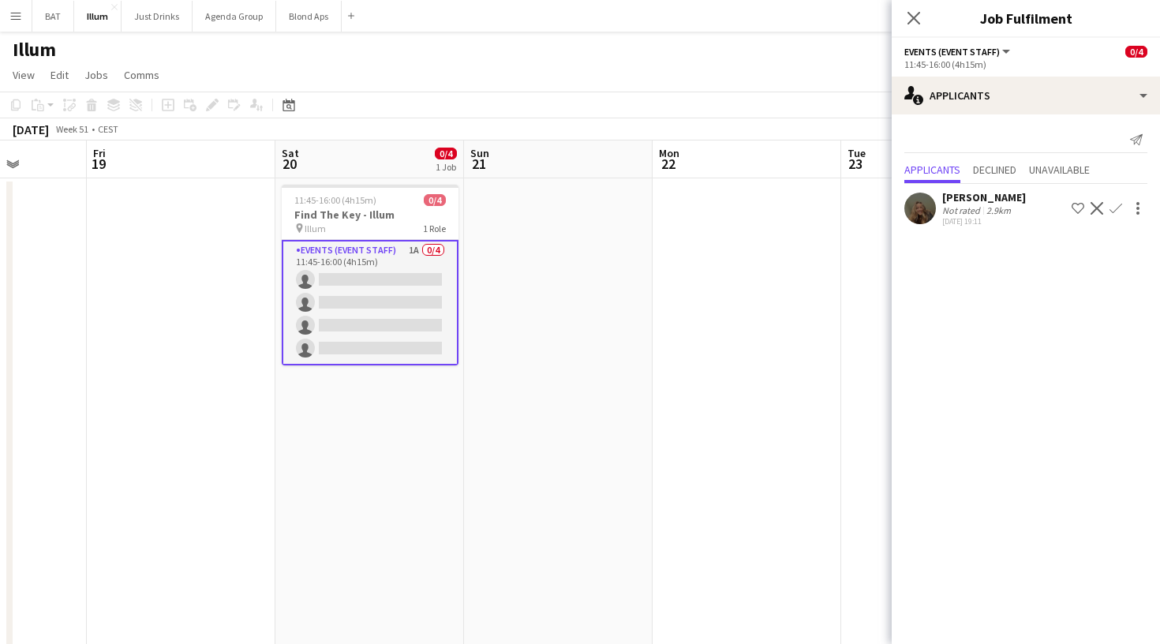
click at [1122, 217] on button "Confirm" at bounding box center [1115, 208] width 19 height 19
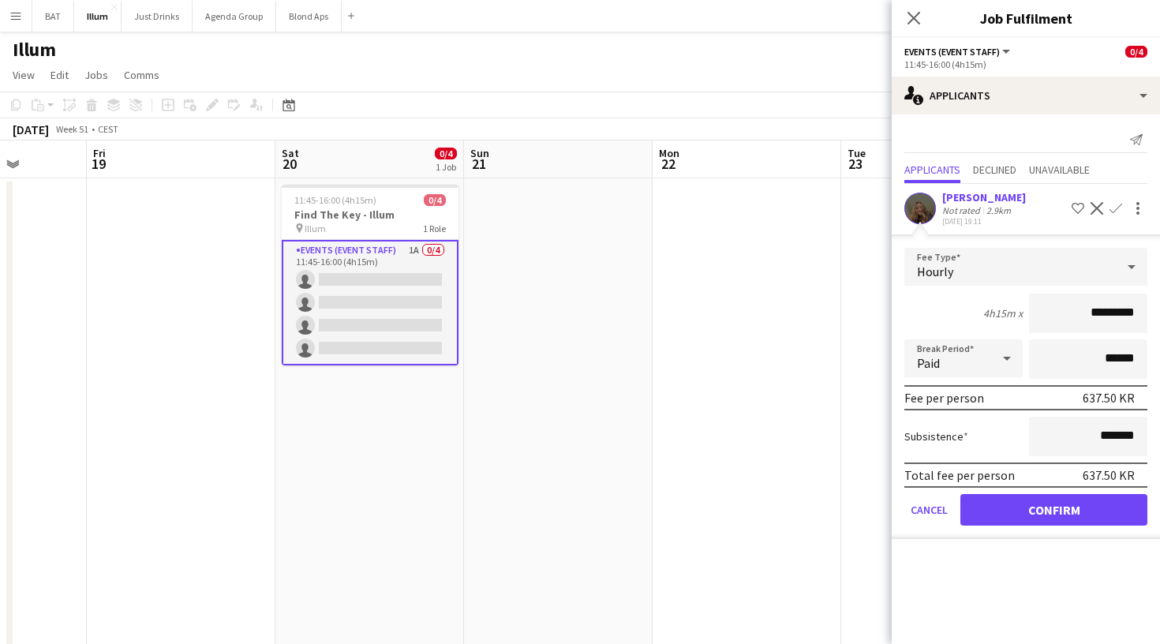
click at [1041, 525] on button "Confirm" at bounding box center [1053, 510] width 187 height 32
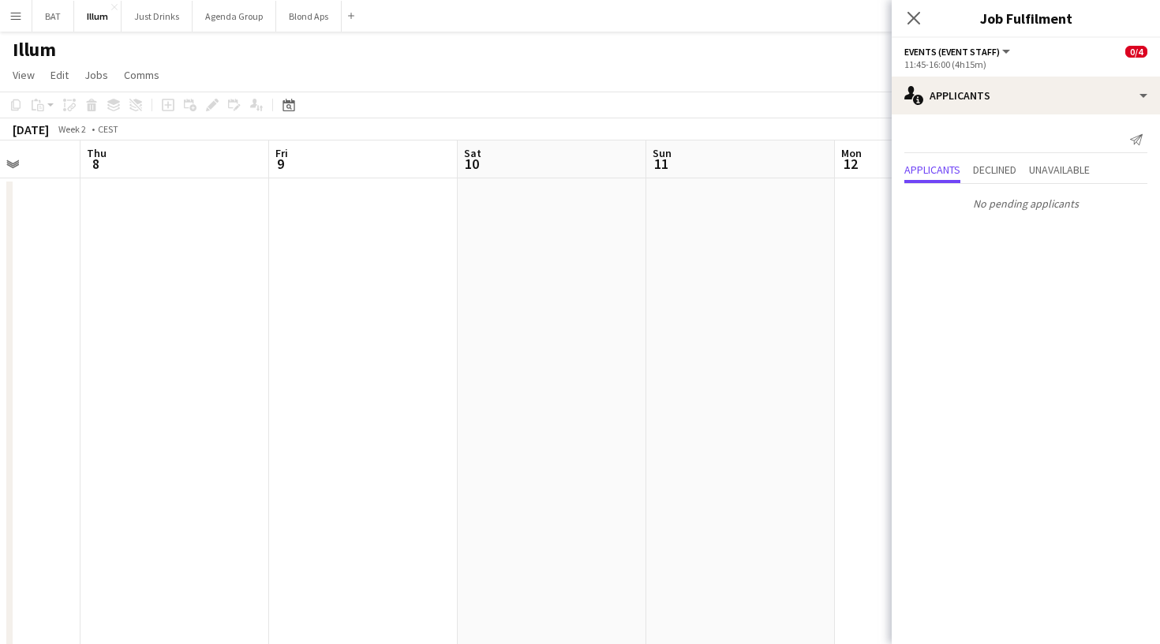
scroll to position [0, 701]
click at [925, 19] on div "Close pop-in" at bounding box center [913, 18] width 44 height 36
click at [915, 15] on icon "Close pop-in" at bounding box center [913, 17] width 15 height 15
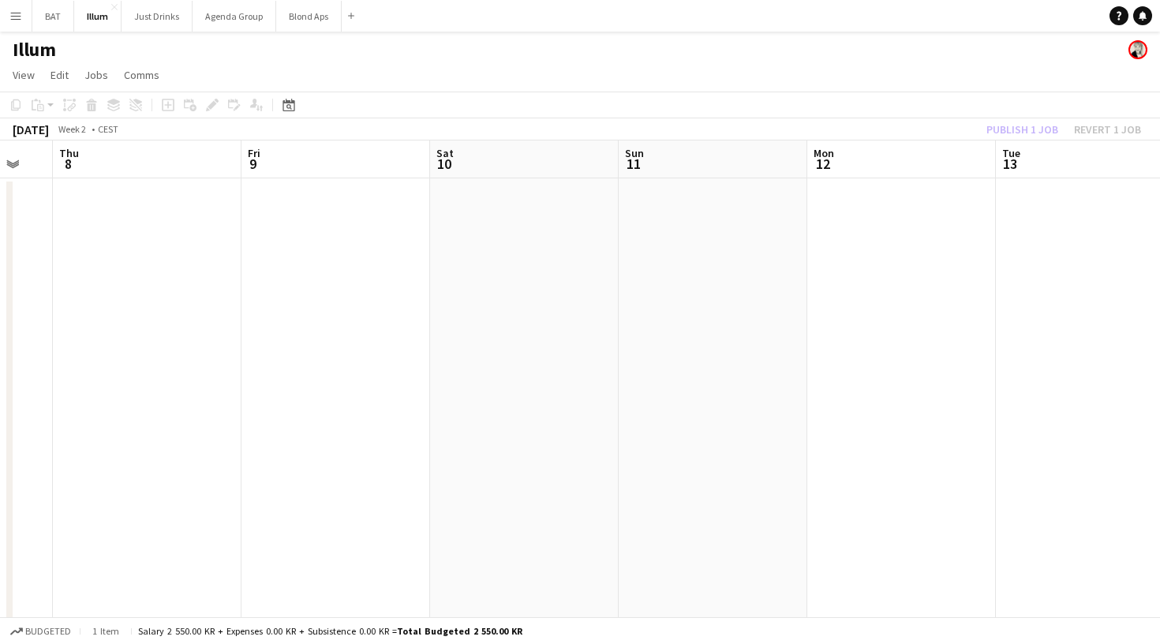
click at [1037, 120] on div "Publish 1 job Revert 1 job" at bounding box center [1063, 129] width 192 height 21
click at [1037, 123] on button "Publish 3 jobs" at bounding box center [1012, 129] width 91 height 21
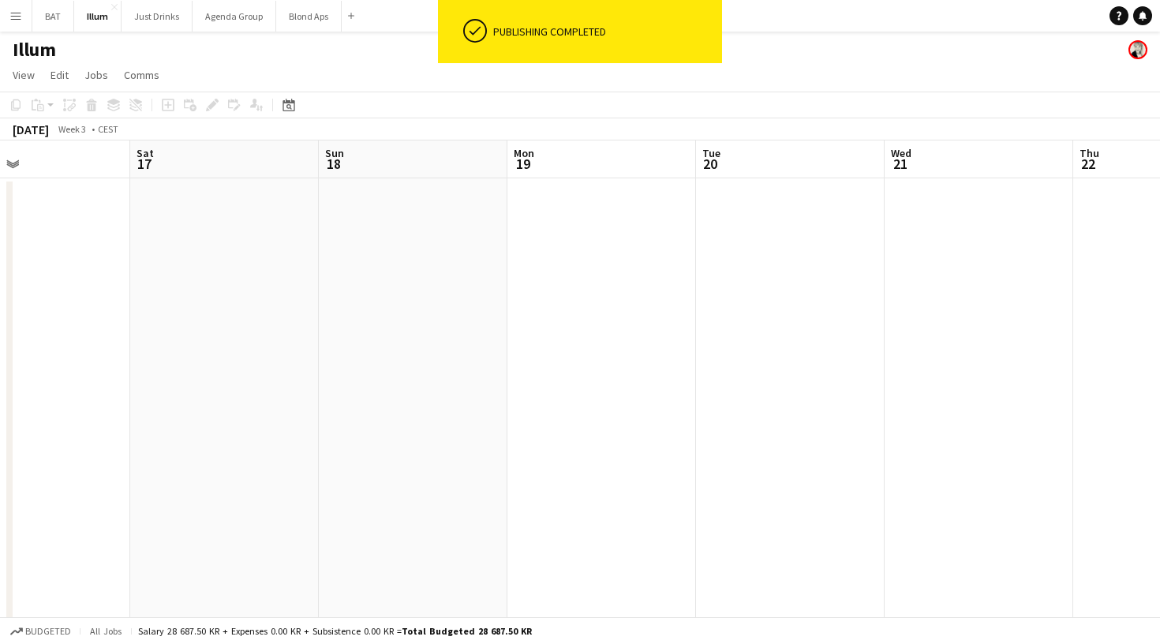
scroll to position [0, 444]
click at [20, 21] on app-icon "Menu" at bounding box center [15, 15] width 13 height 13
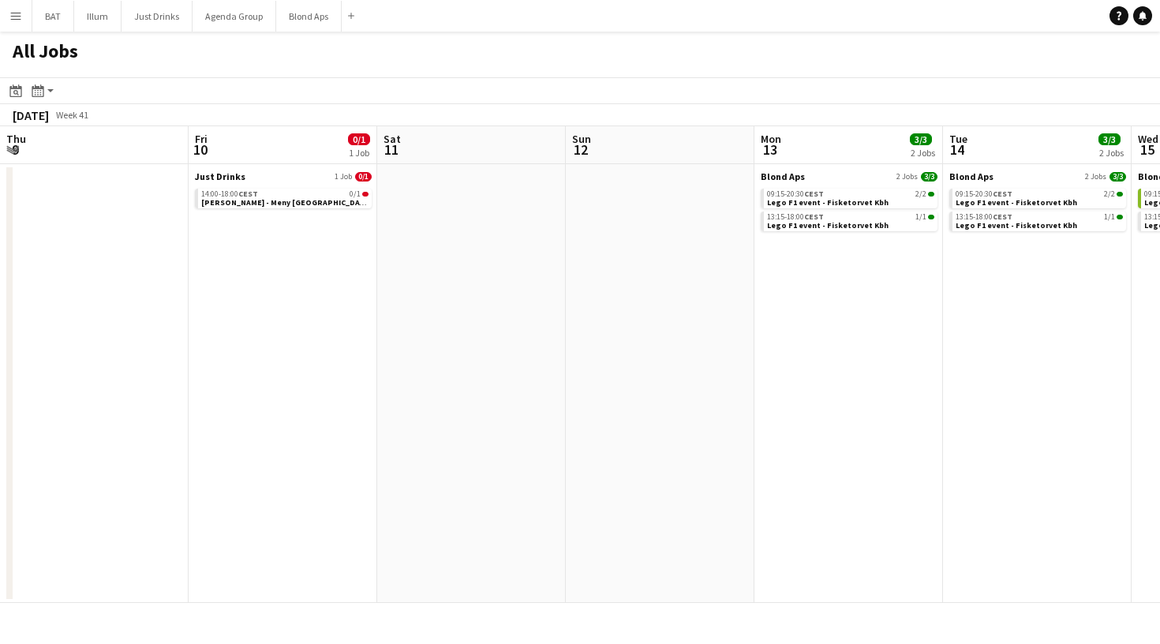
scroll to position [0, 379]
